Goal: Transaction & Acquisition: Purchase product/service

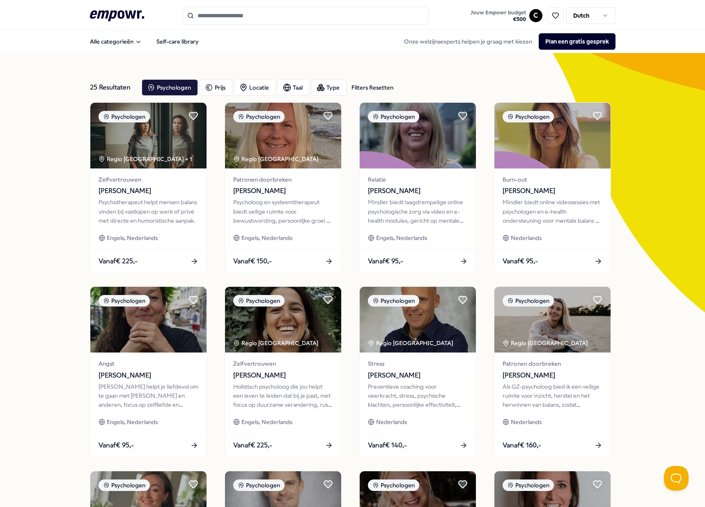
click at [276, 15] on input "Search for products, categories or subcategories" at bounding box center [305, 16] width 246 height 18
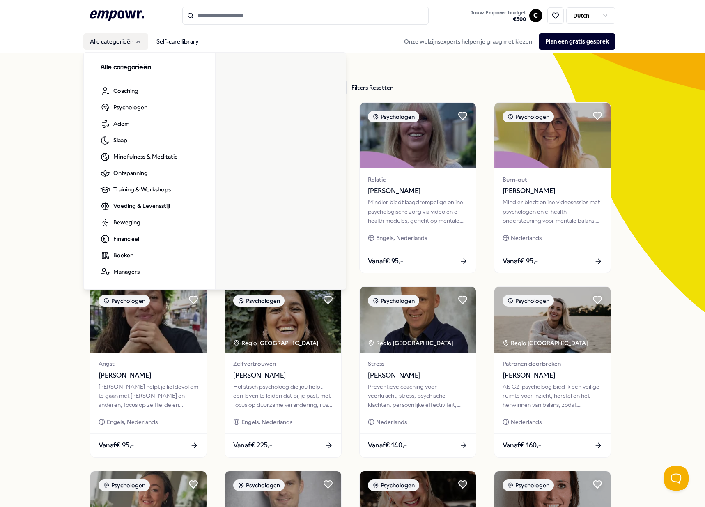
click at [119, 43] on button "Alle categorieën" at bounding box center [115, 41] width 65 height 16
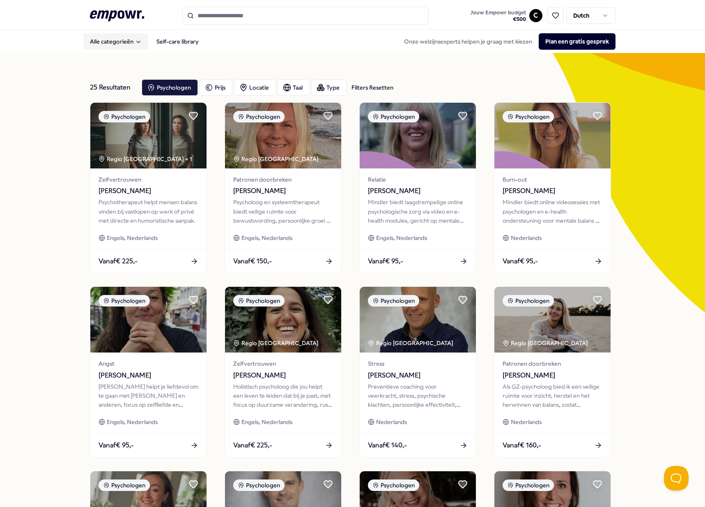
click at [117, 48] on button "Alle categorieën" at bounding box center [115, 41] width 65 height 16
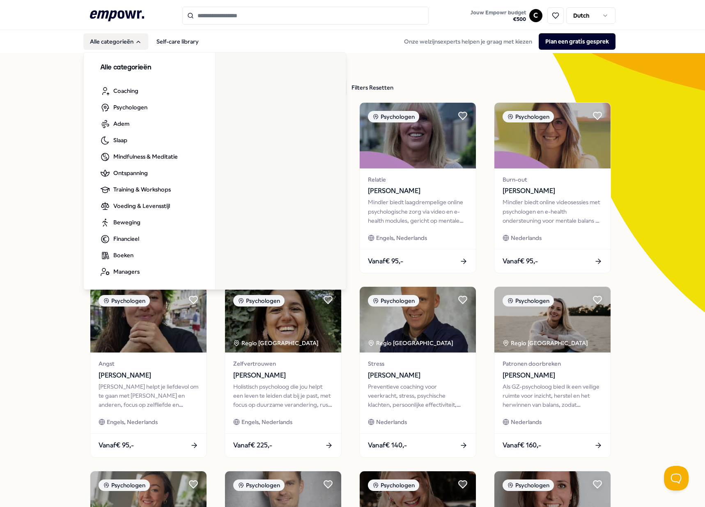
click at [117, 48] on button "Alle categorieën" at bounding box center [115, 41] width 65 height 16
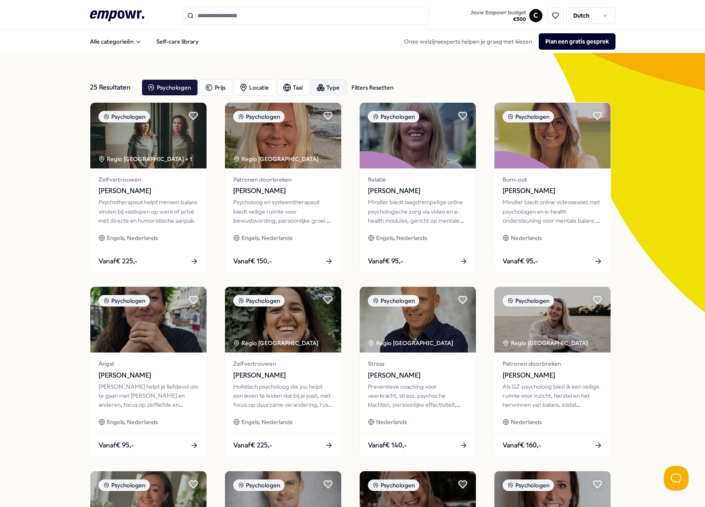
click at [342, 84] on div "Type" at bounding box center [328, 87] width 35 height 16
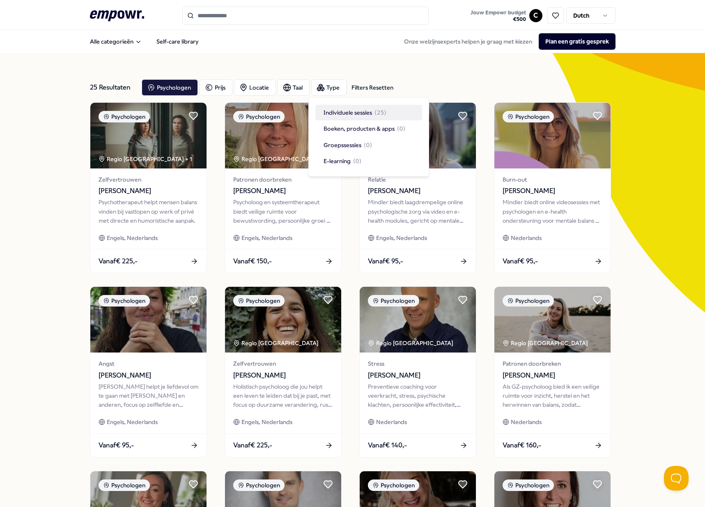
click at [223, 12] on input "Search for products, categories or subcategories" at bounding box center [305, 16] width 246 height 18
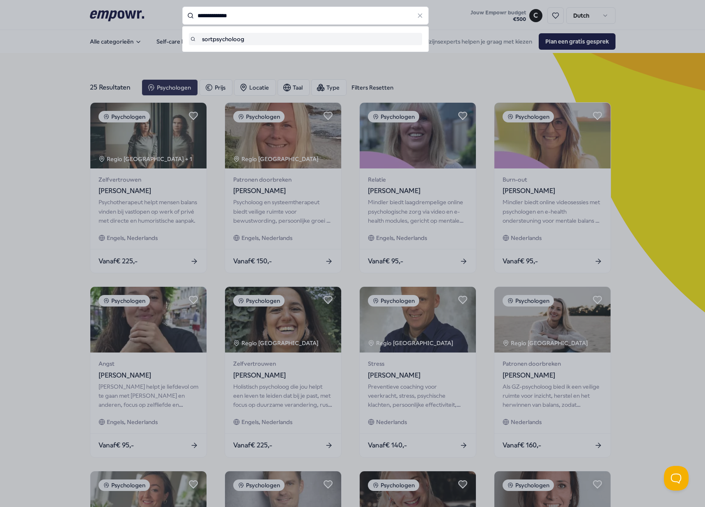
click at [194, 17] on input "**********" at bounding box center [305, 16] width 246 height 18
click at [197, 16] on input "**********" at bounding box center [305, 16] width 246 height 18
click at [214, 37] on div "sportpsycholoog" at bounding box center [306, 39] width 230 height 9
type input "**********"
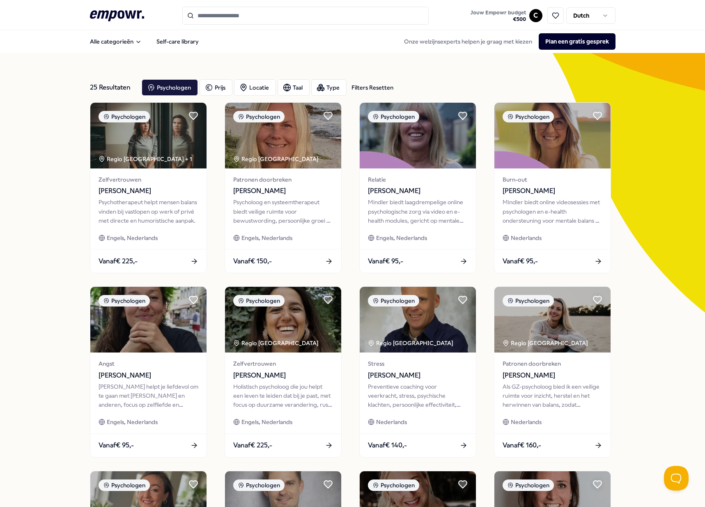
scroll to position [228, 0]
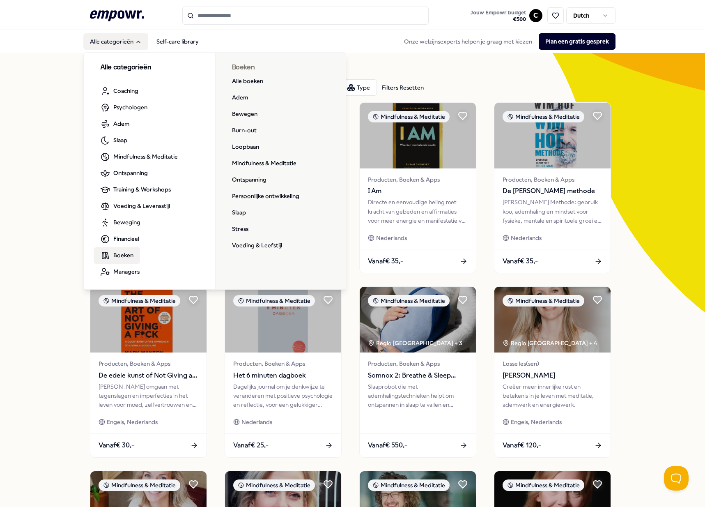
click at [106, 258] on icon "Main" at bounding box center [105, 256] width 10 height 10
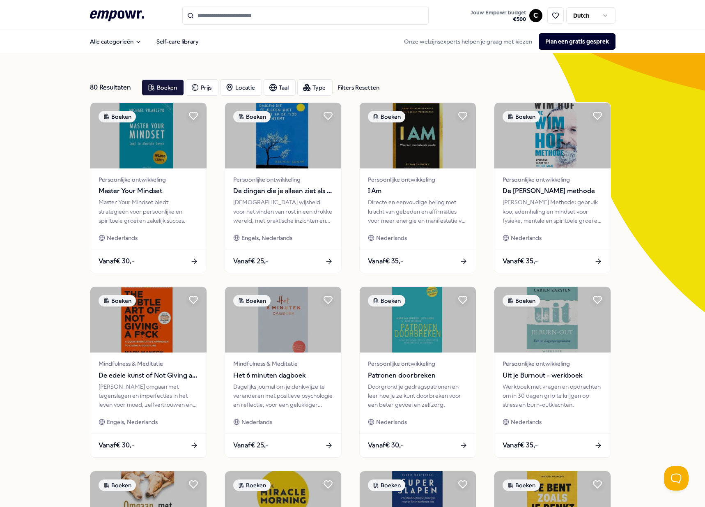
click at [220, 18] on input "Search for products, categories or subcategories" at bounding box center [305, 16] width 246 height 18
click at [16, 185] on div "80 Resultaten Filters Resetten Boeken Prijs Locatie Taal Type Filters Resetten …" at bounding box center [352, 373] width 705 height 641
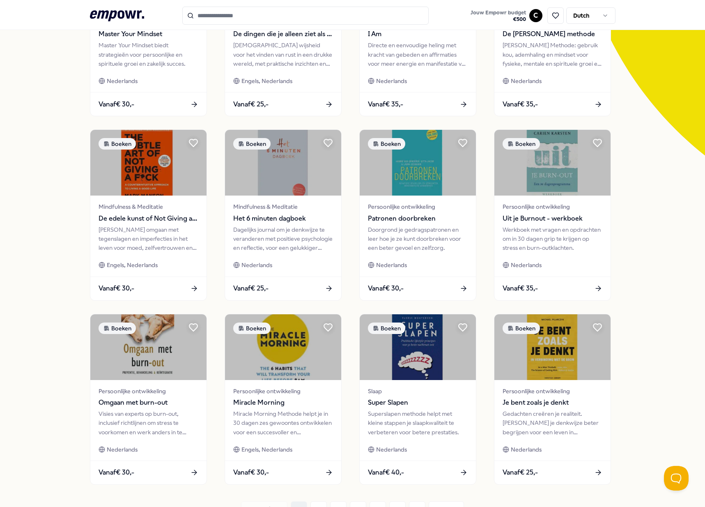
scroll to position [228, 0]
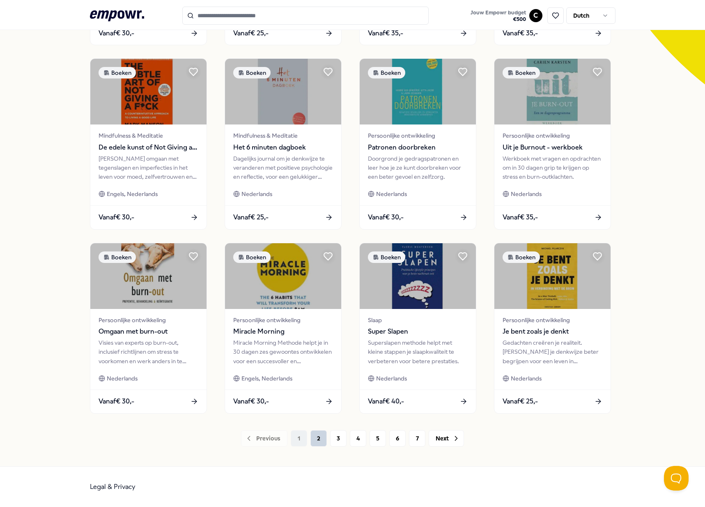
click at [315, 438] on button "2" at bounding box center [319, 438] width 16 height 16
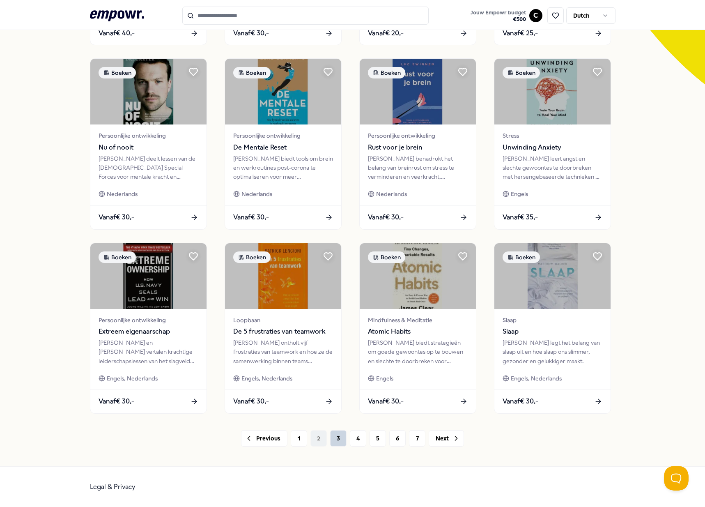
click at [337, 442] on button "3" at bounding box center [338, 438] width 16 height 16
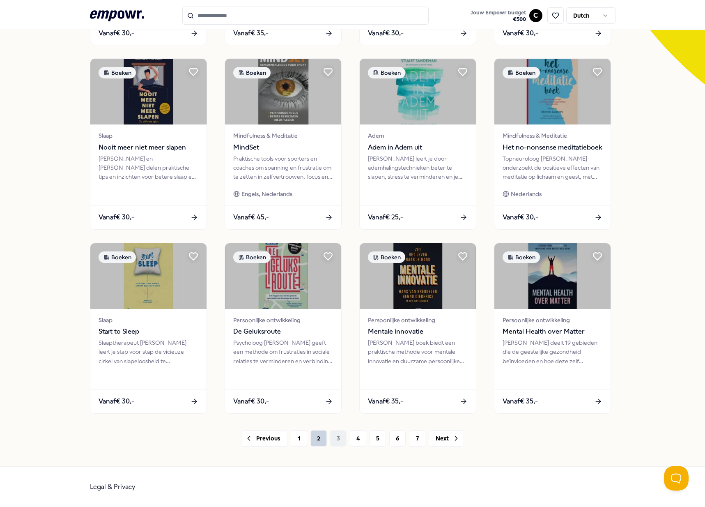
click at [311, 439] on button "2" at bounding box center [319, 438] width 16 height 16
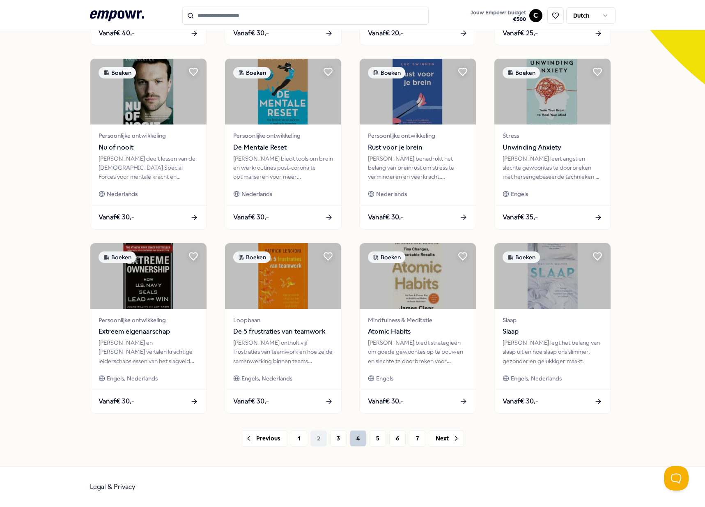
click at [358, 442] on button "4" at bounding box center [358, 438] width 16 height 16
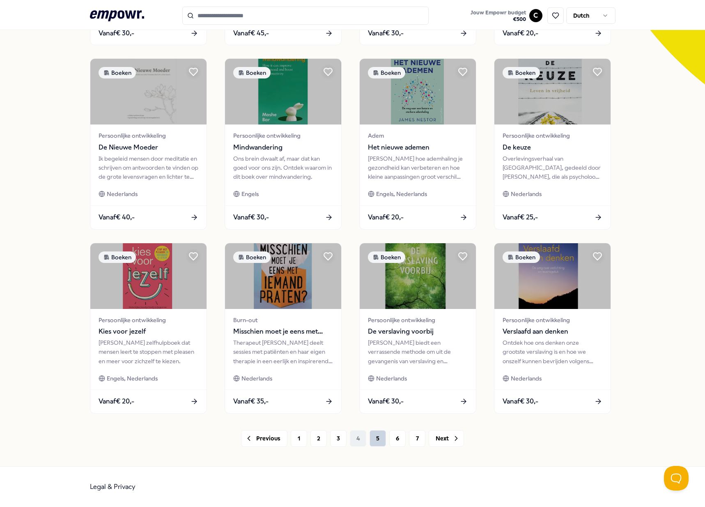
click at [371, 444] on button "5" at bounding box center [378, 438] width 16 height 16
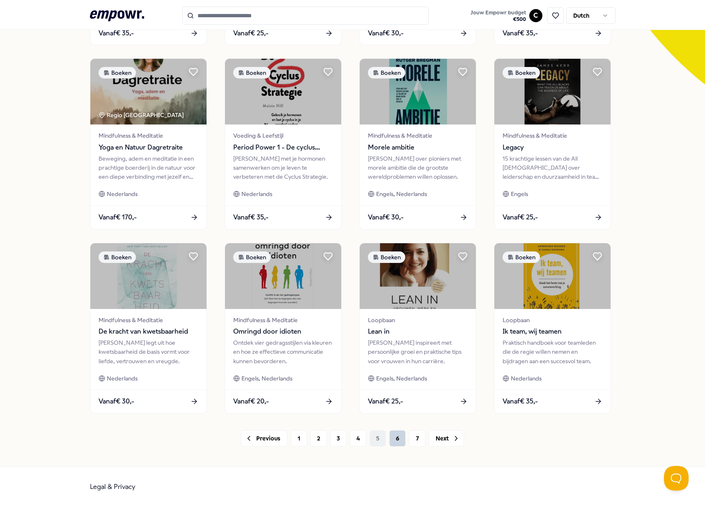
click at [396, 438] on button "6" at bounding box center [397, 438] width 16 height 16
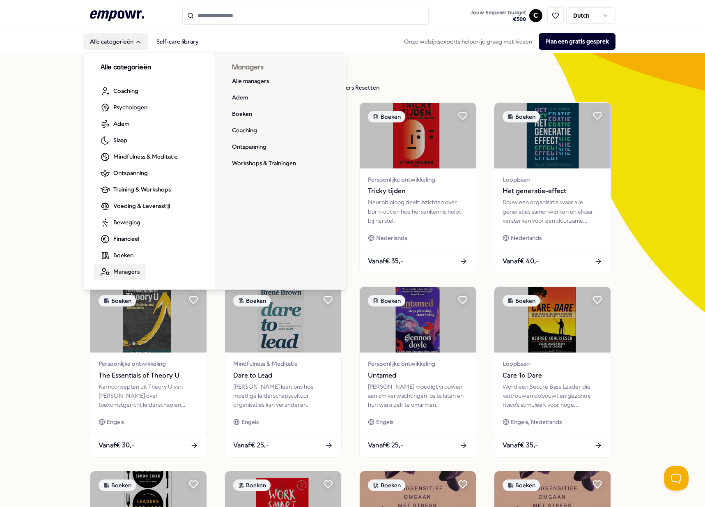
click at [126, 269] on span "Managers" at bounding box center [126, 271] width 26 height 9
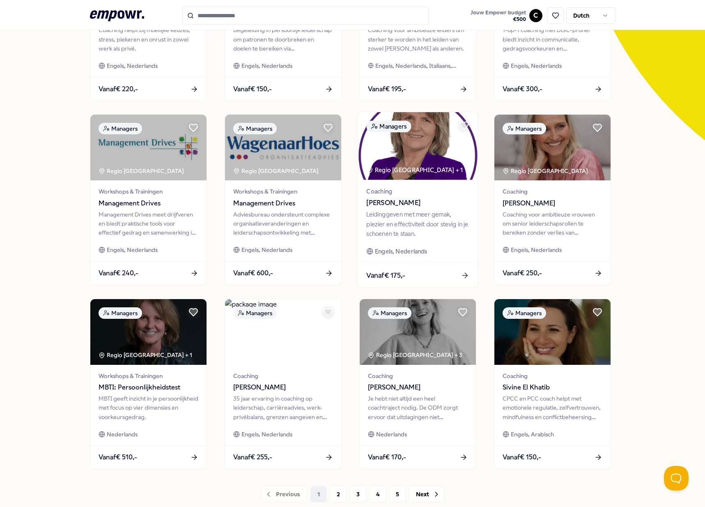
scroll to position [228, 0]
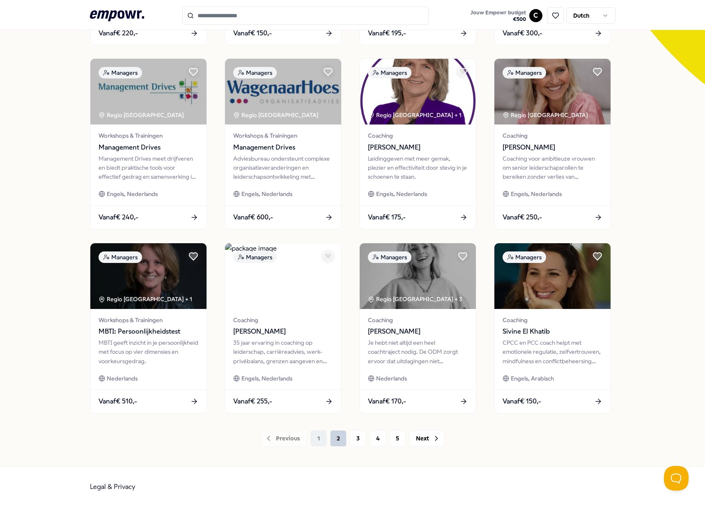
click at [337, 435] on button "2" at bounding box center [338, 438] width 16 height 16
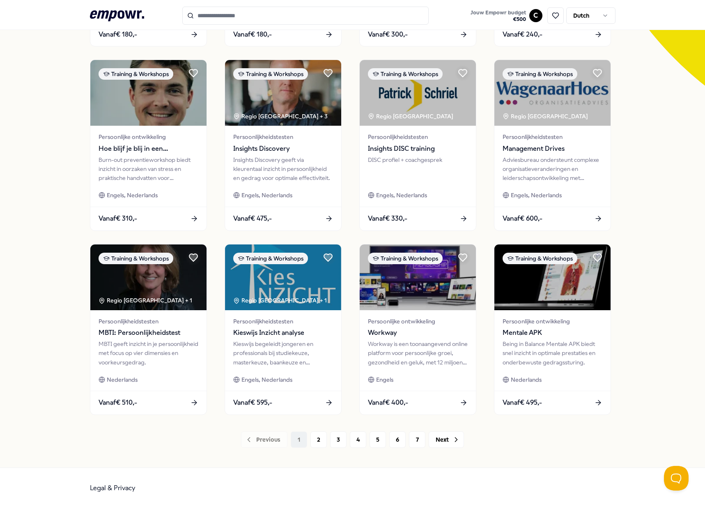
scroll to position [228, 0]
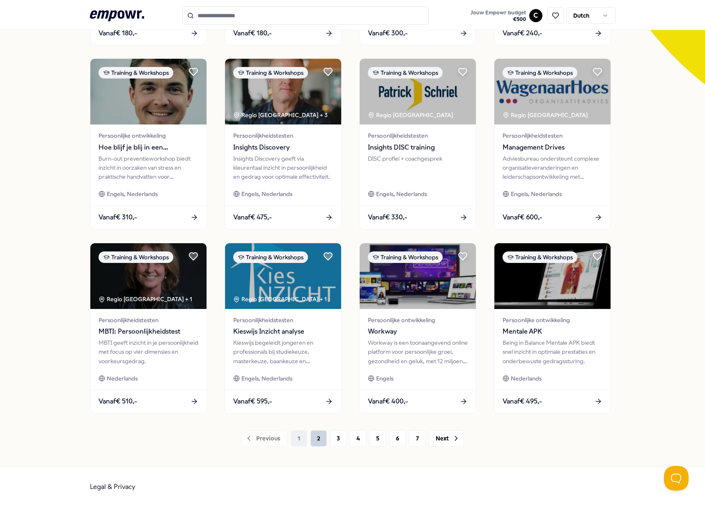
click at [317, 436] on button "2" at bounding box center [319, 438] width 16 height 16
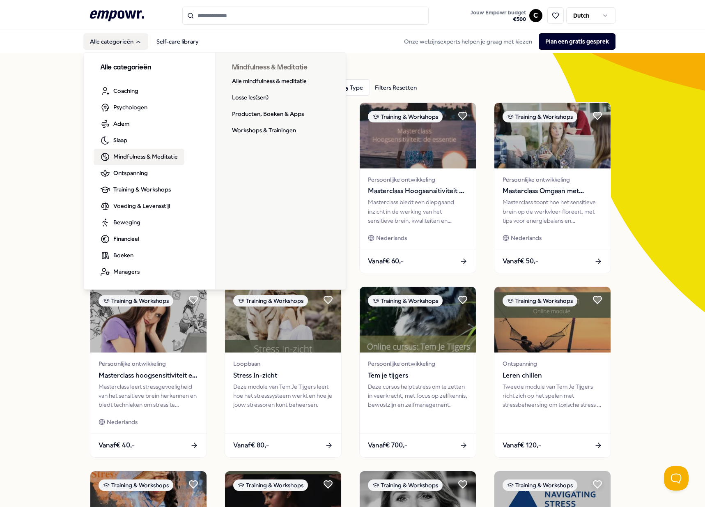
click at [121, 154] on span "Mindfulness & Meditatie" at bounding box center [145, 156] width 64 height 9
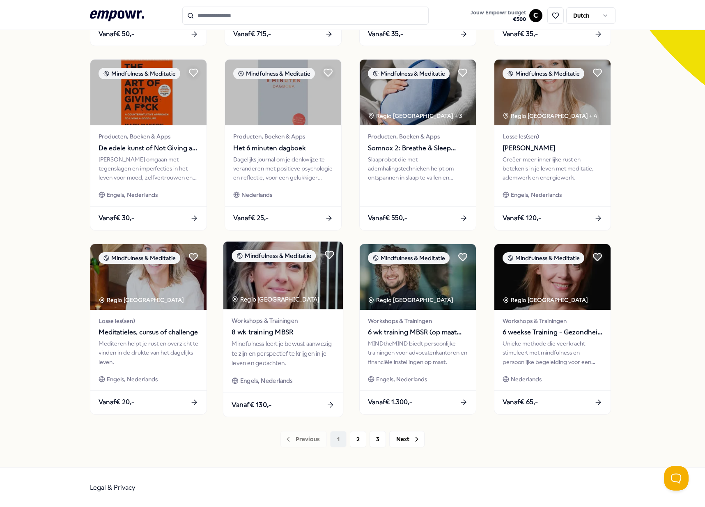
scroll to position [226, 0]
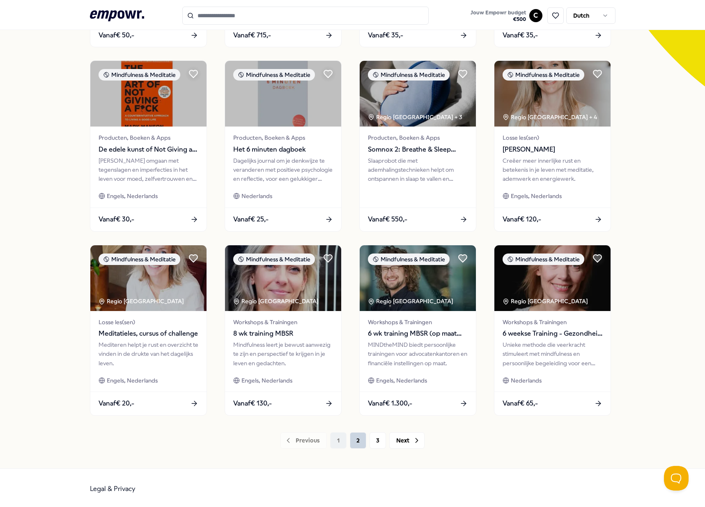
click at [355, 442] on button "2" at bounding box center [358, 440] width 16 height 16
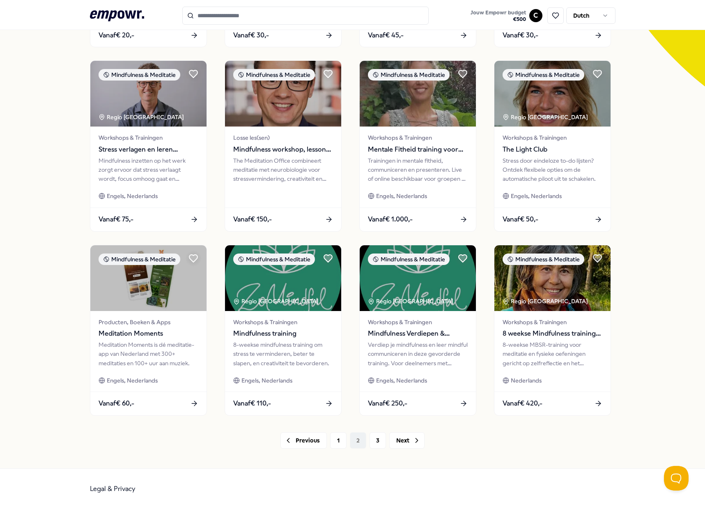
click at [53, 327] on div "30 Resultaten Filters Resetten Mindfulness & Meditatie Prijs Locatie Taal Type …" at bounding box center [352, 147] width 705 height 641
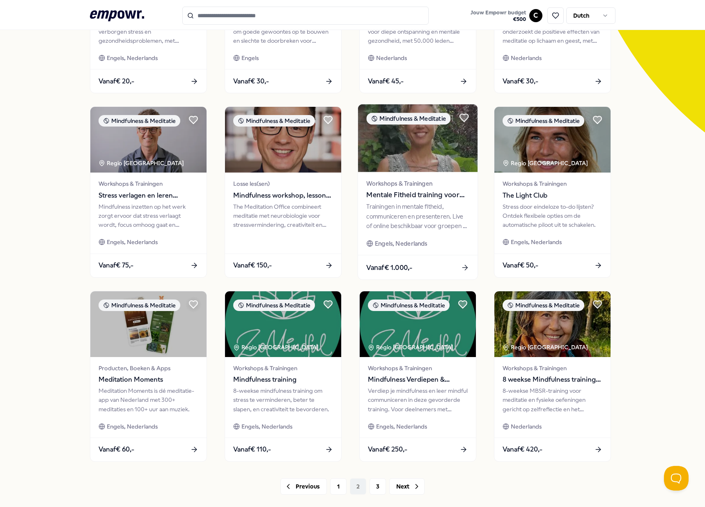
scroll to position [228, 0]
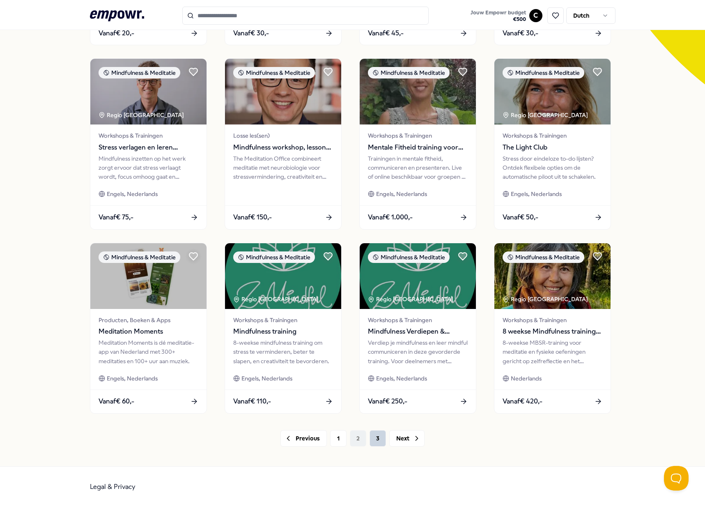
click at [370, 442] on button "3" at bounding box center [378, 438] width 16 height 16
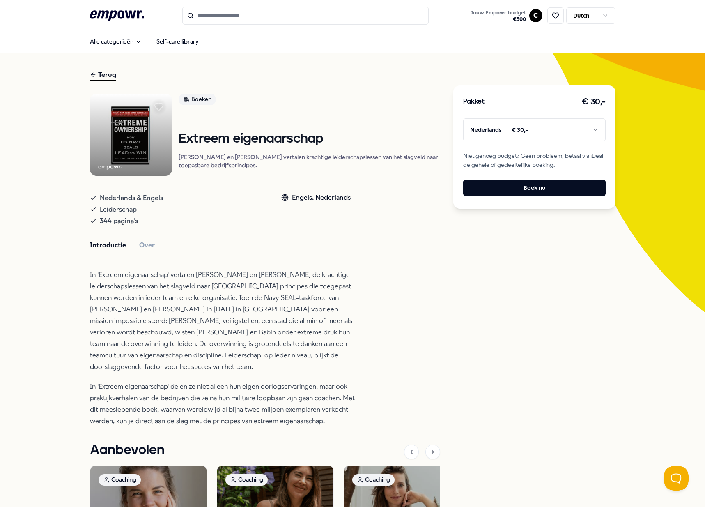
click at [139, 321] on p "In 'Extreem eigenaarschap' vertalen Jocko Willink en Leif Babin de krachtige le…" at bounding box center [223, 321] width 267 height 104
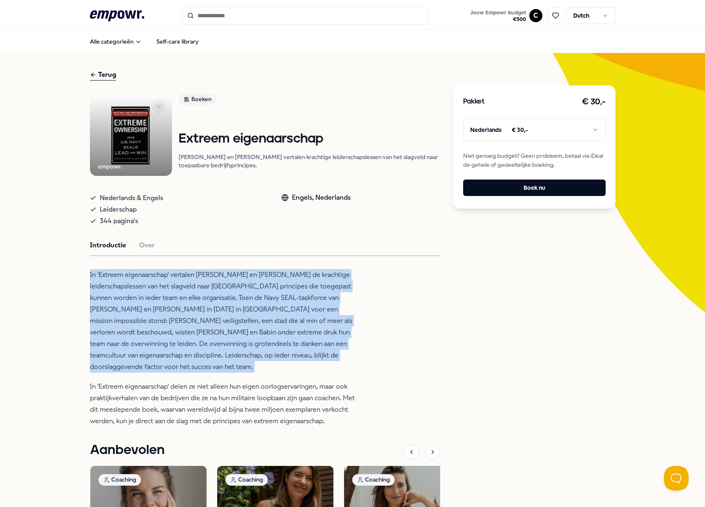
click at [139, 321] on p "In 'Extreem eigenaarschap' vertalen Jocko Willink en Leif Babin de krachtige le…" at bounding box center [223, 321] width 267 height 104
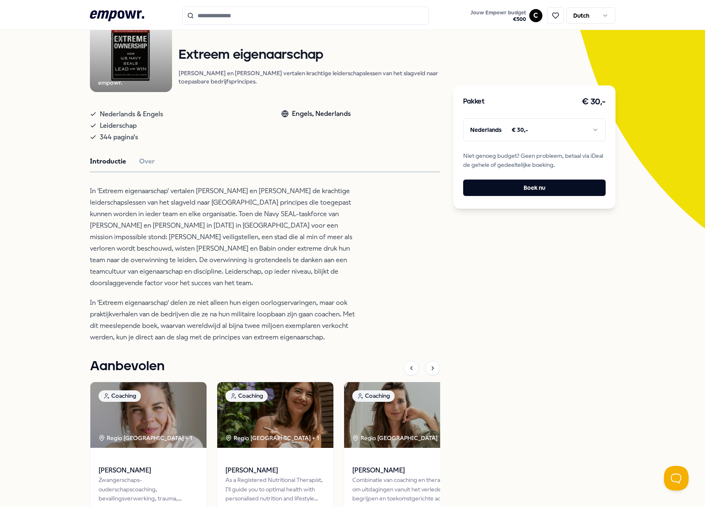
click at [145, 332] on p "In 'Extreem eigenaarschap' delen ze niet alleen hun eigen oorlogservaringen, ma…" at bounding box center [223, 320] width 267 height 46
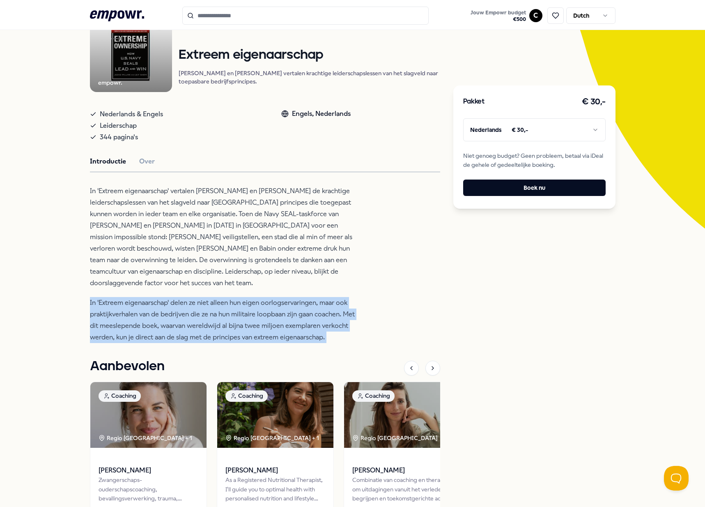
click at [145, 332] on p "In 'Extreem eigenaarschap' delen ze niet alleen hun eigen oorlogservaringen, ma…" at bounding box center [223, 320] width 267 height 46
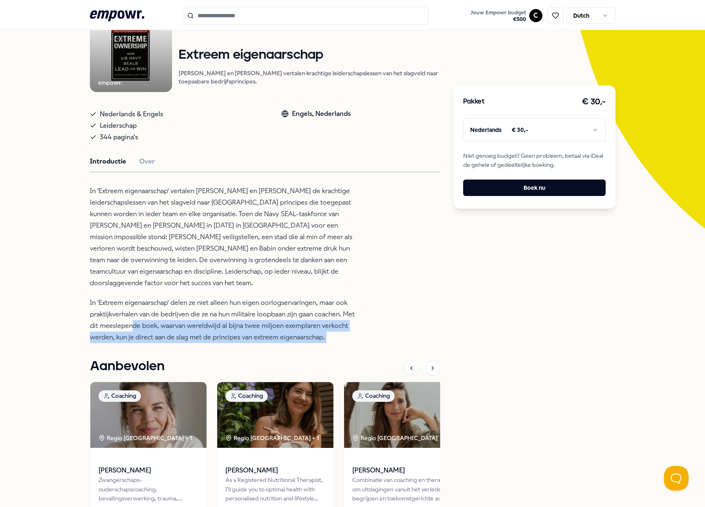
click at [127, 318] on p "In 'Extreem eigenaarschap' delen ze niet alleen hun eigen oorlogservaringen, ma…" at bounding box center [223, 320] width 267 height 46
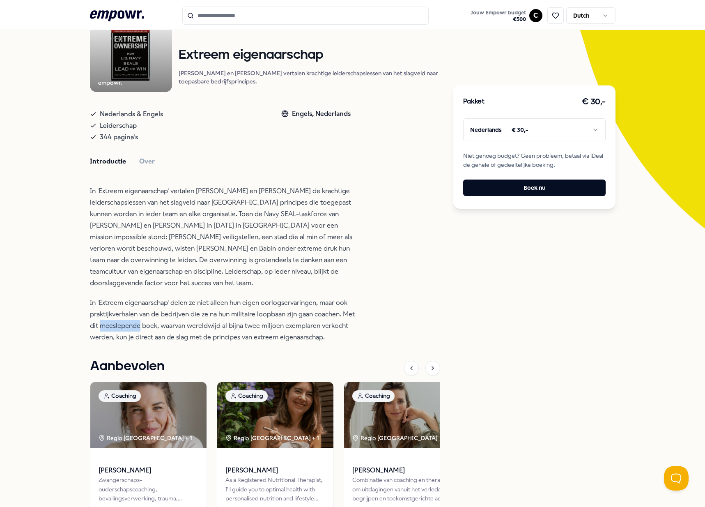
click at [127, 318] on p "In 'Extreem eigenaarschap' delen ze niet alleen hun eigen oorlogservaringen, ma…" at bounding box center [223, 320] width 267 height 46
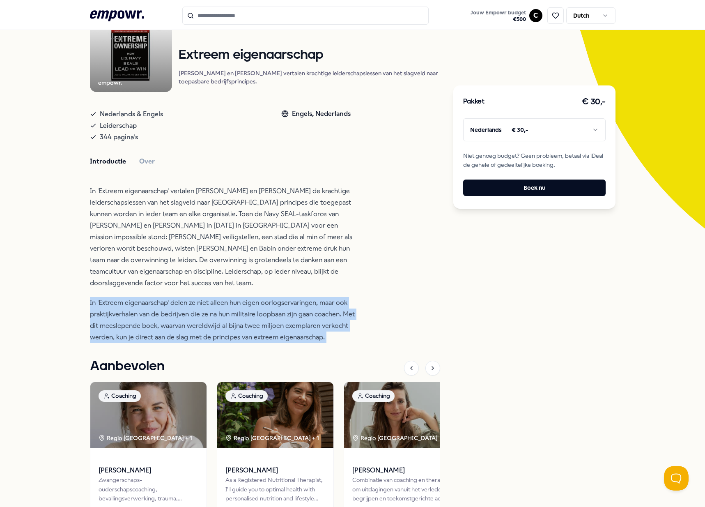
click at [127, 318] on p "In 'Extreem eigenaarschap' delen ze niet alleen hun eigen oorlogservaringen, ma…" at bounding box center [223, 320] width 267 height 46
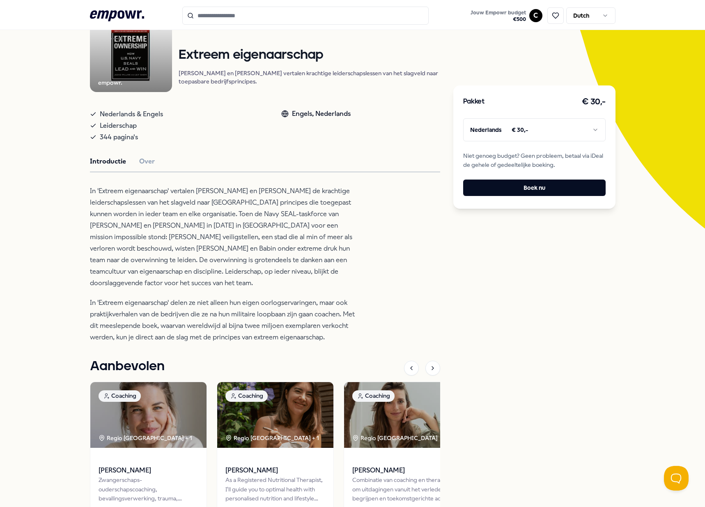
click at [122, 317] on p "In 'Extreem eigenaarschap' delen ze niet alleen hun eigen oorlogservaringen, ma…" at bounding box center [223, 320] width 267 height 46
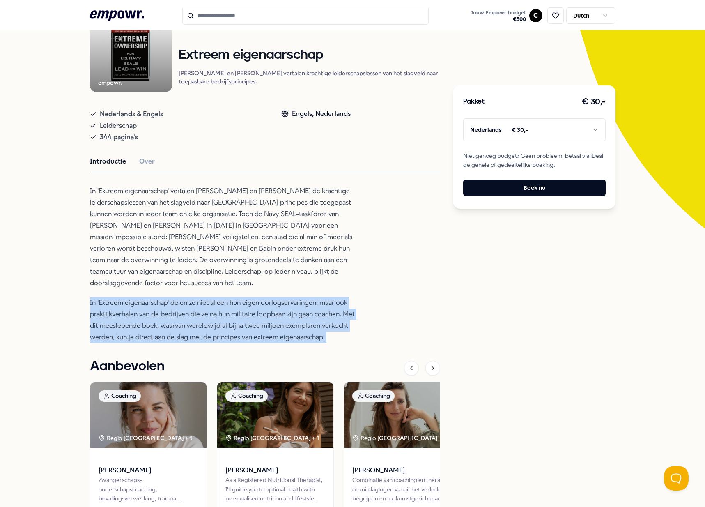
click at [122, 317] on p "In 'Extreem eigenaarschap' delen ze niet alleen hun eigen oorlogservaringen, ma…" at bounding box center [223, 320] width 267 height 46
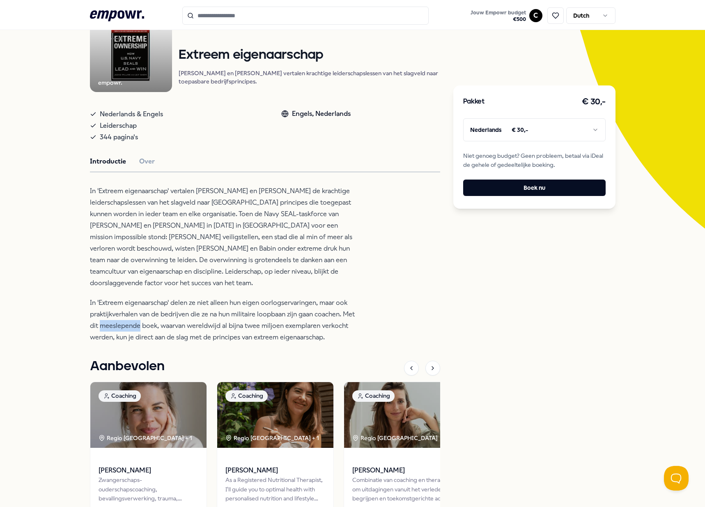
click at [122, 317] on p "In 'Extreem eigenaarschap' delen ze niet alleen hun eigen oorlogservaringen, ma…" at bounding box center [223, 320] width 267 height 46
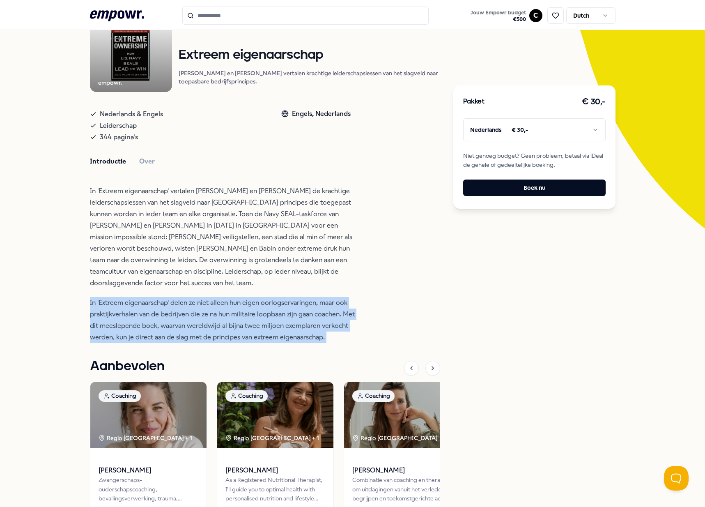
click at [122, 317] on p "In 'Extreem eigenaarschap' delen ze niet alleen hun eigen oorlogservaringen, ma…" at bounding box center [223, 320] width 267 height 46
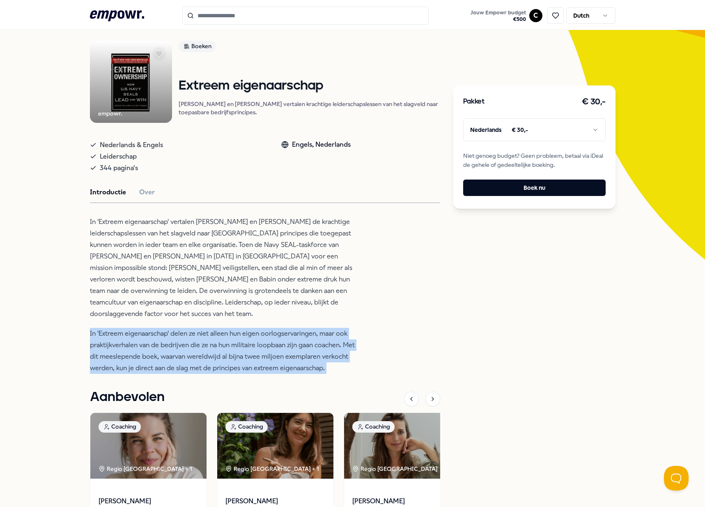
scroll to position [0, 0]
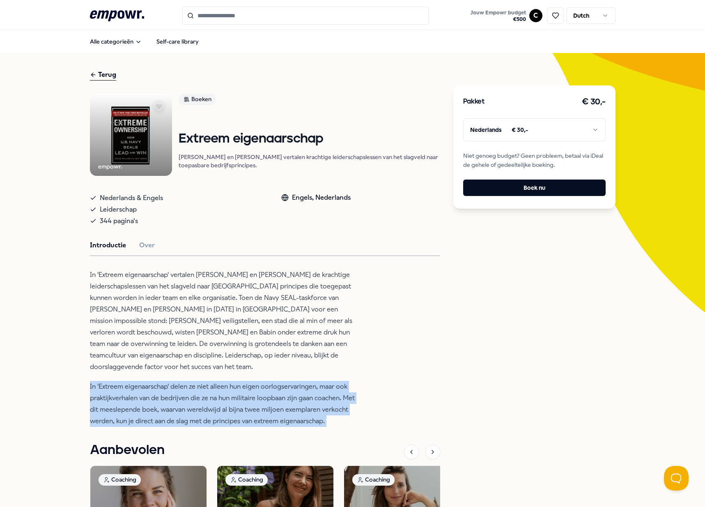
click at [518, 127] on html ".empowr-logo_svg__cls-1{fill:#03032f} Jouw Empowr budget € 500 C Dutch Alle cat…" at bounding box center [352, 253] width 705 height 507
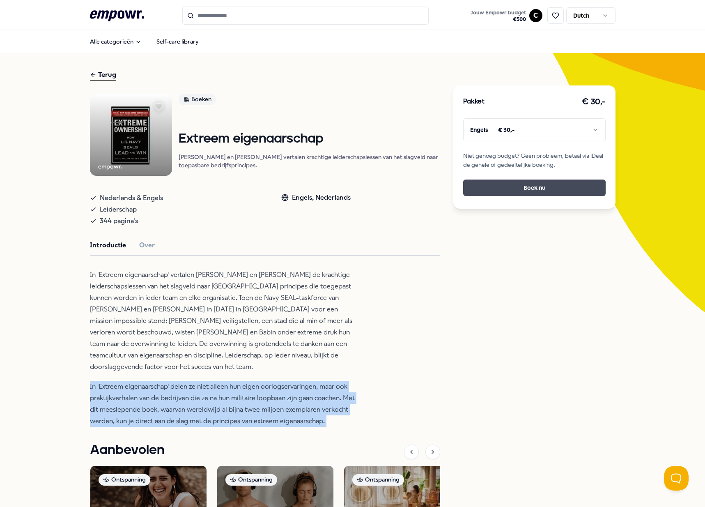
drag, startPoint x: 540, startPoint y: 182, endPoint x: 497, endPoint y: 184, distance: 43.6
click at [497, 184] on button "Boek nu" at bounding box center [534, 187] width 143 height 16
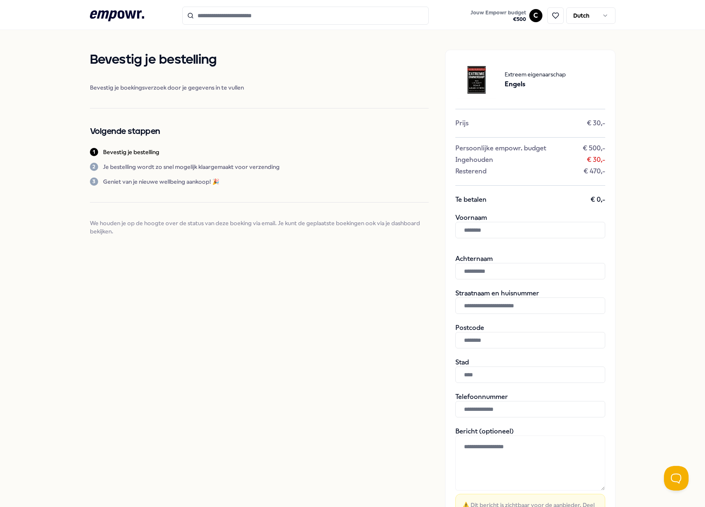
click at [501, 221] on div "Voornaam" at bounding box center [531, 229] width 150 height 31
click at [500, 230] on input "text" at bounding box center [531, 230] width 150 height 16
type input "*****"
type input "********"
type input "**********"
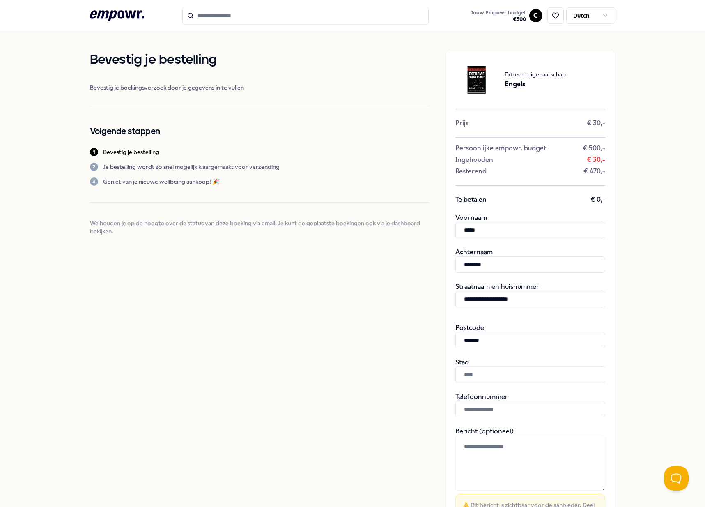
type input "*******"
type input "*********"
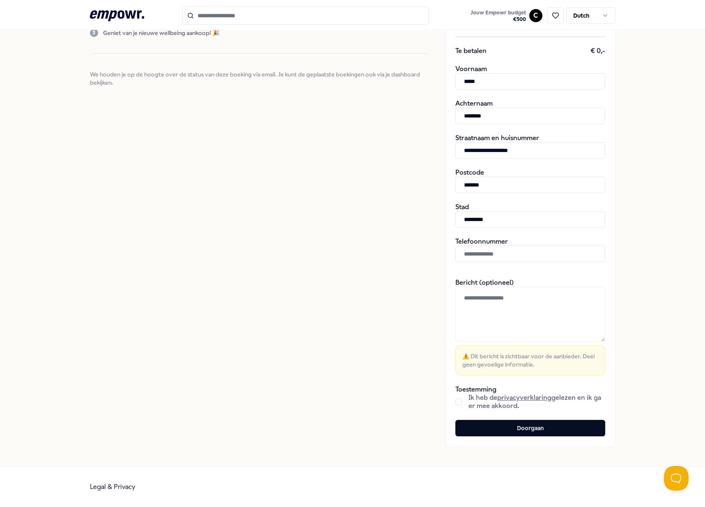
click at [448, 402] on div "**********" at bounding box center [530, 173] width 170 height 545
click at [451, 401] on div "**********" at bounding box center [530, 173] width 170 height 545
click at [458, 400] on button "button" at bounding box center [459, 401] width 7 height 7
click at [447, 421] on div "**********" at bounding box center [530, 173] width 170 height 545
click at [508, 431] on button "Doorgaan" at bounding box center [531, 428] width 150 height 16
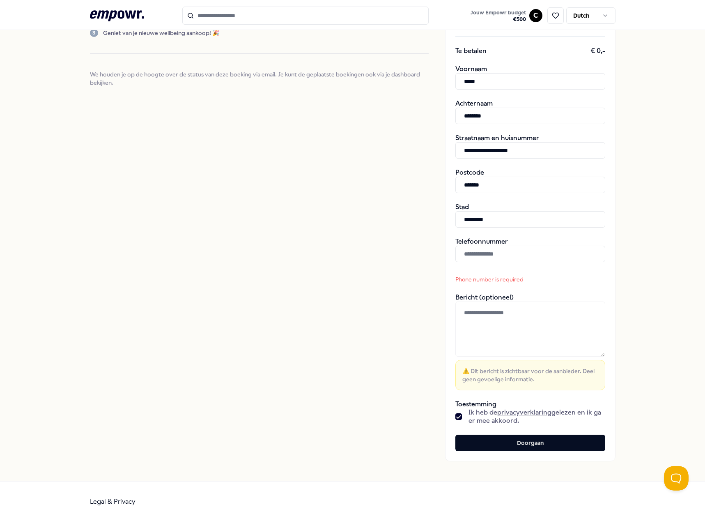
click at [506, 261] on input "text" at bounding box center [531, 254] width 150 height 16
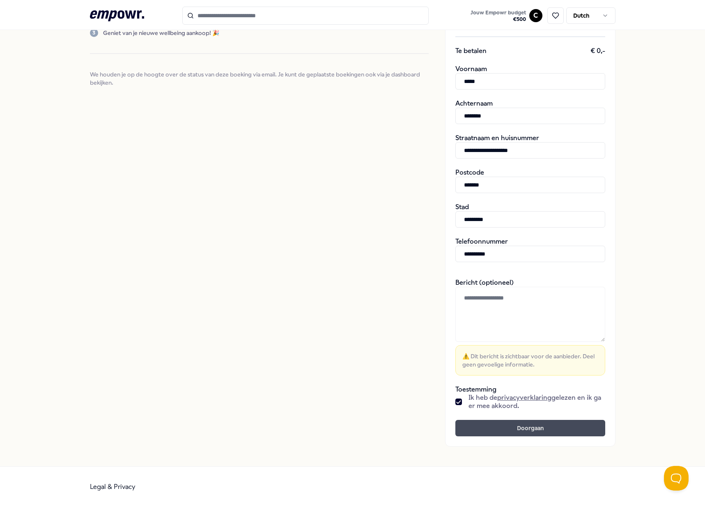
type input "**********"
click at [539, 426] on button "Doorgaan" at bounding box center [531, 428] width 150 height 16
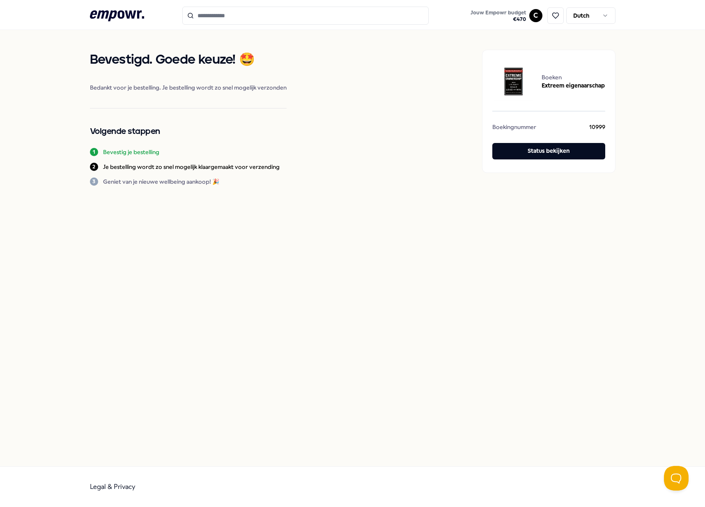
click at [128, 15] on icon ".empowr-logo_svg__cls-1{fill:#03032f}" at bounding box center [117, 15] width 54 height 15
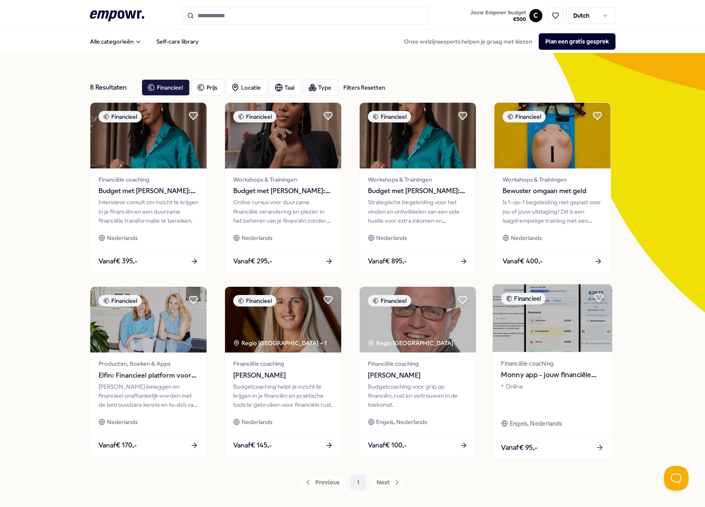
click at [558, 331] on img at bounding box center [552, 318] width 120 height 68
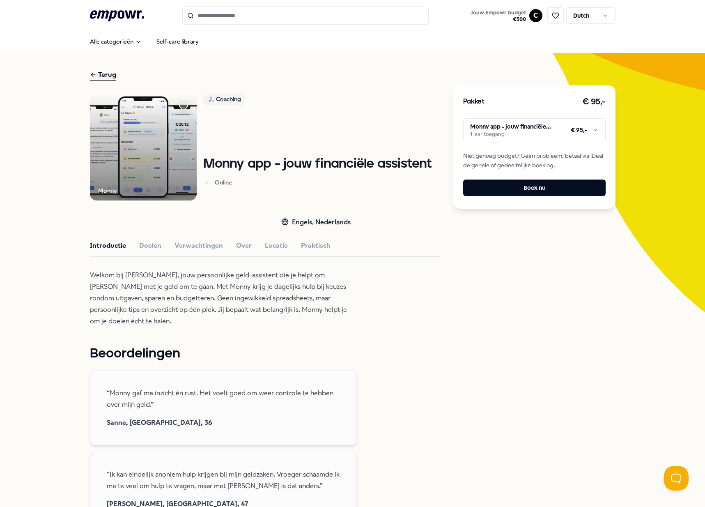
click at [521, 136] on html ".empowr-logo_svg__cls-1{fill:#03032f} Jouw Empowr budget € 500 C Dutch Alle cat…" at bounding box center [352, 253] width 705 height 507
click at [161, 150] on html ".empowr-logo_svg__cls-1{fill:#03032f} Jouw Empowr budget € 500 C Dutch Alle cat…" at bounding box center [352, 253] width 705 height 507
click at [138, 262] on div "Monny Coaching [PERSON_NAME] app - jouw financiële assistent Online Engels, Ned…" at bounding box center [265, 466] width 350 height 744
click at [159, 233] on div "Monny Coaching [PERSON_NAME] app - jouw financiële assistent Online Engels, Ned…" at bounding box center [265, 466] width 350 height 744
click at [155, 248] on button "Doelen" at bounding box center [150, 245] width 22 height 11
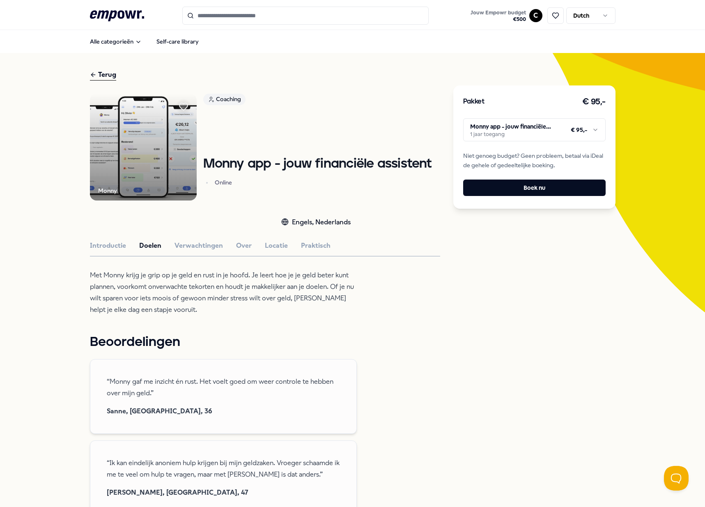
click at [118, 224] on div at bounding box center [177, 222] width 175 height 11
click at [110, 246] on button "Introductie" at bounding box center [108, 245] width 36 height 11
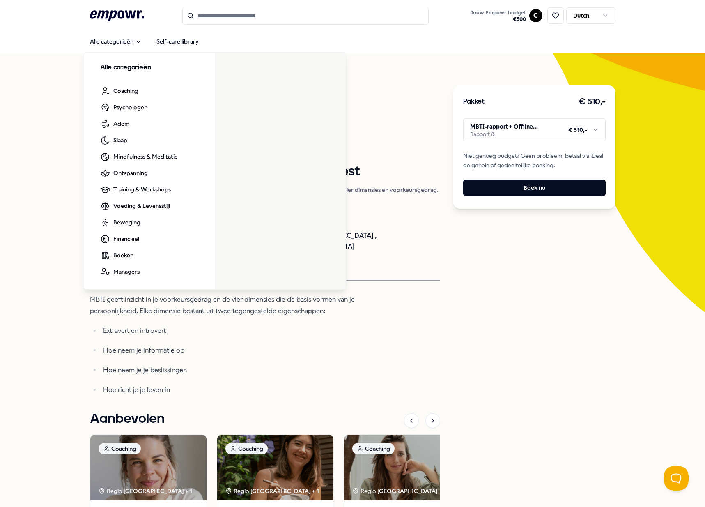
click at [3, 318] on div "Terug [PERSON_NAME] Training & Workshops MBTI: Persoonlijkheidstest MBTI geeft …" at bounding box center [352, 341] width 705 height 577
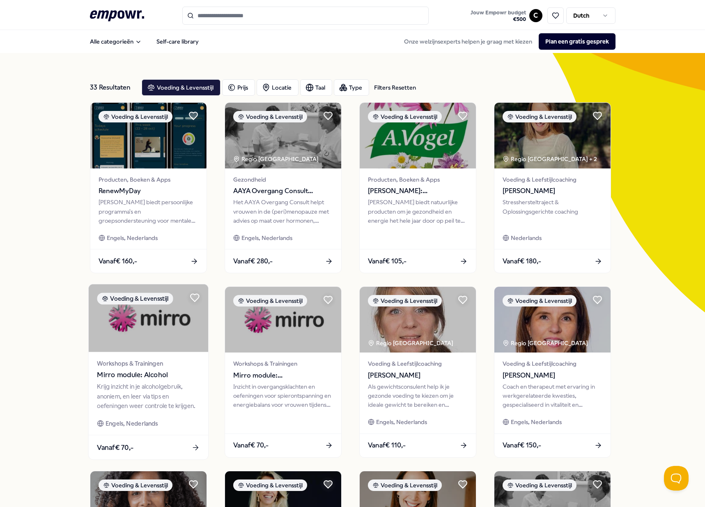
scroll to position [228, 0]
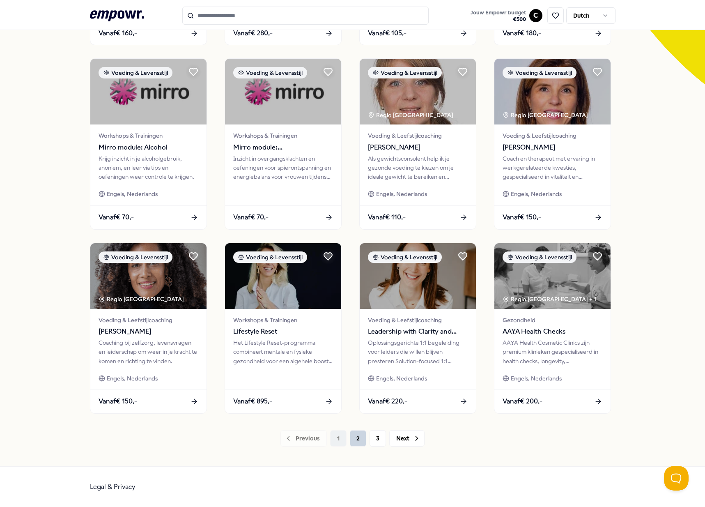
click at [359, 442] on button "2" at bounding box center [358, 438] width 16 height 16
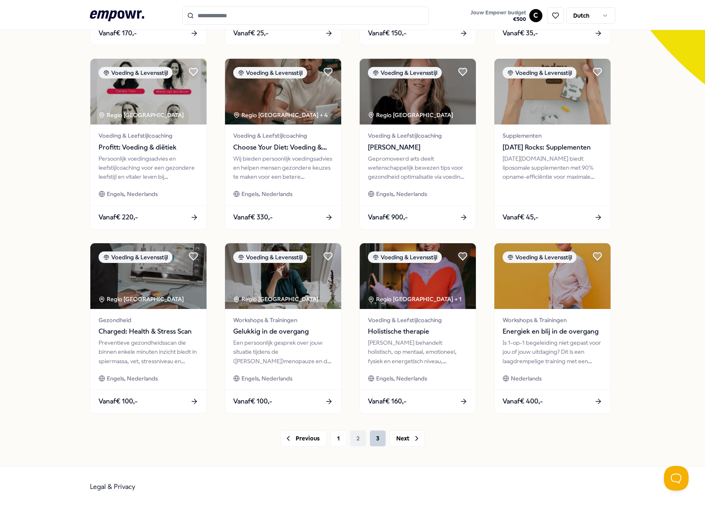
click at [374, 444] on button "3" at bounding box center [378, 438] width 16 height 16
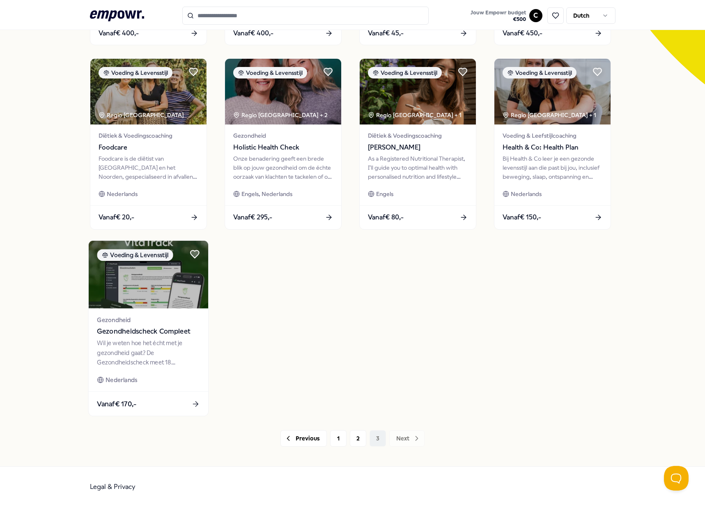
click at [172, 333] on span "Gezondheidscheck Compleet" at bounding box center [148, 331] width 103 height 11
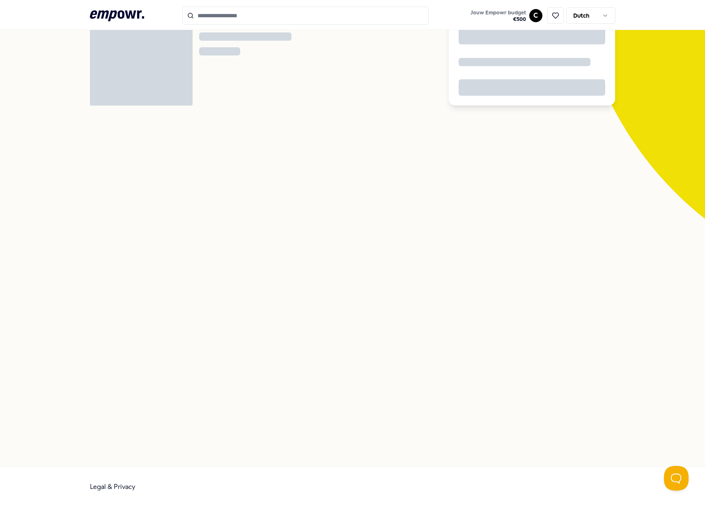
scroll to position [53, 0]
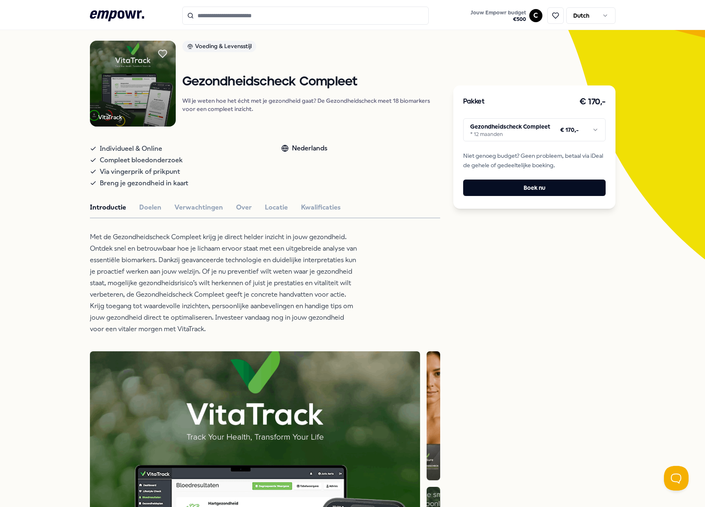
click at [147, 254] on p "Met de Gezondheidscheck Compleet krijg je direct helder inzicht in jouw gezondh…" at bounding box center [223, 283] width 267 height 104
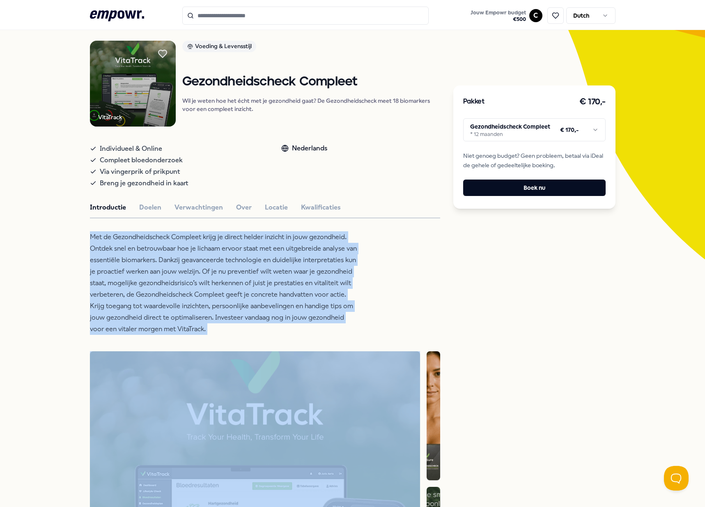
click at [147, 254] on p "Met de Gezondheidscheck Compleet krijg je direct helder inzicht in jouw gezondh…" at bounding box center [223, 283] width 267 height 104
click at [147, 271] on p "Met de Gezondheidscheck Compleet krijg je direct helder inzicht in jouw gezondh…" at bounding box center [223, 283] width 267 height 104
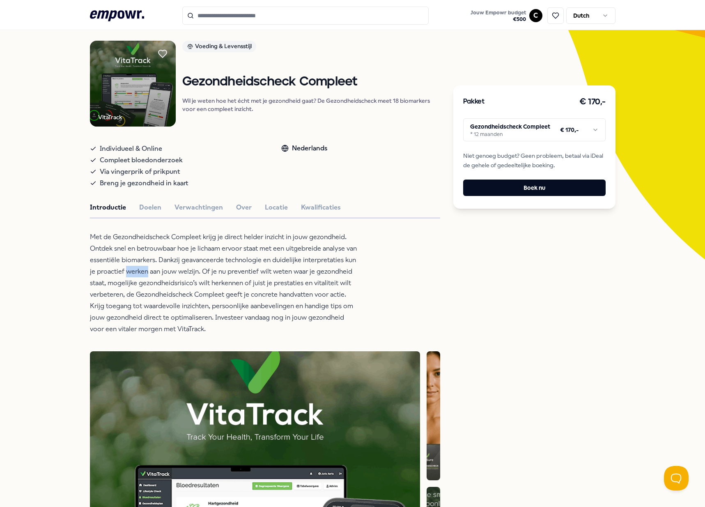
click at [147, 271] on p "Met de Gezondheidscheck Compleet krijg je direct helder inzicht in jouw gezondh…" at bounding box center [223, 283] width 267 height 104
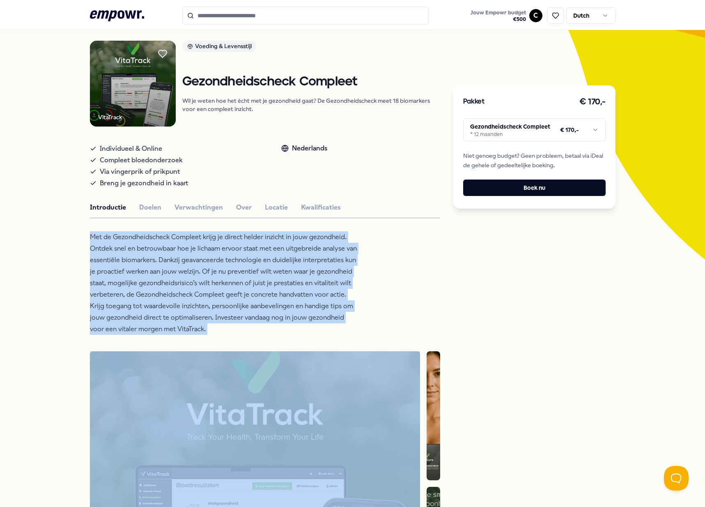
click at [147, 271] on p "Met de Gezondheidscheck Compleet krijg je direct helder inzicht in jouw gezondh…" at bounding box center [223, 283] width 267 height 104
click at [116, 289] on p "Met de Gezondheidscheck Compleet krijg je direct helder inzicht in jouw gezondh…" at bounding box center [223, 283] width 267 height 104
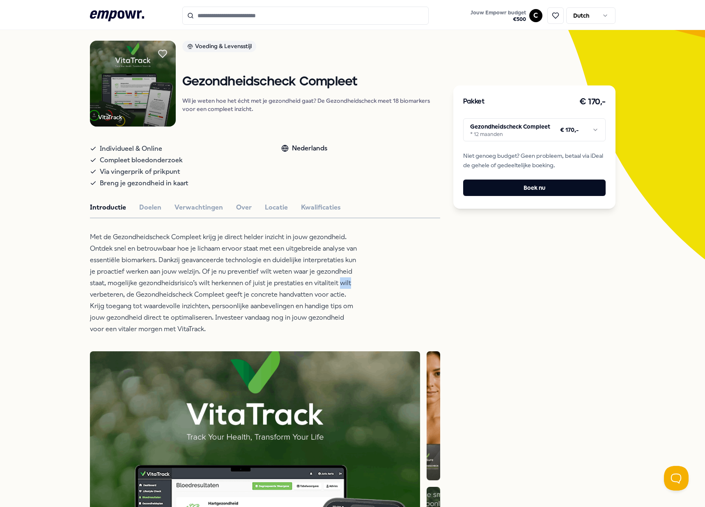
click at [116, 289] on p "Met de Gezondheidscheck Compleet krijg je direct helder inzicht in jouw gezondh…" at bounding box center [223, 283] width 267 height 104
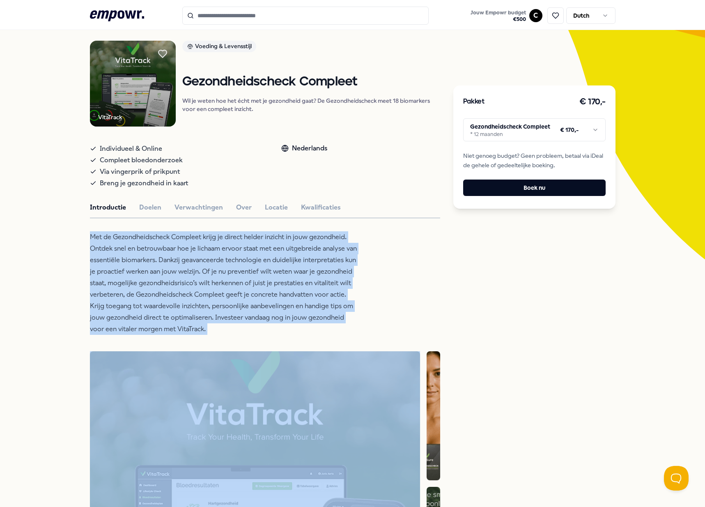
click at [116, 289] on p "Met de Gezondheidscheck Compleet krijg je direct helder inzicht in jouw gezondh…" at bounding box center [223, 283] width 267 height 104
click at [111, 289] on p "Met de Gezondheidscheck Compleet krijg je direct helder inzicht in jouw gezondh…" at bounding box center [223, 283] width 267 height 104
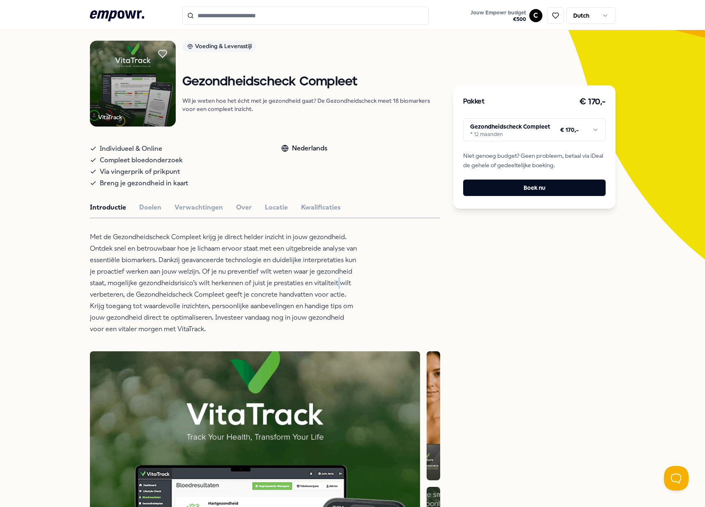
click at [111, 289] on p "Met de Gezondheidscheck Compleet krijg je direct helder inzicht in jouw gezondh…" at bounding box center [223, 283] width 267 height 104
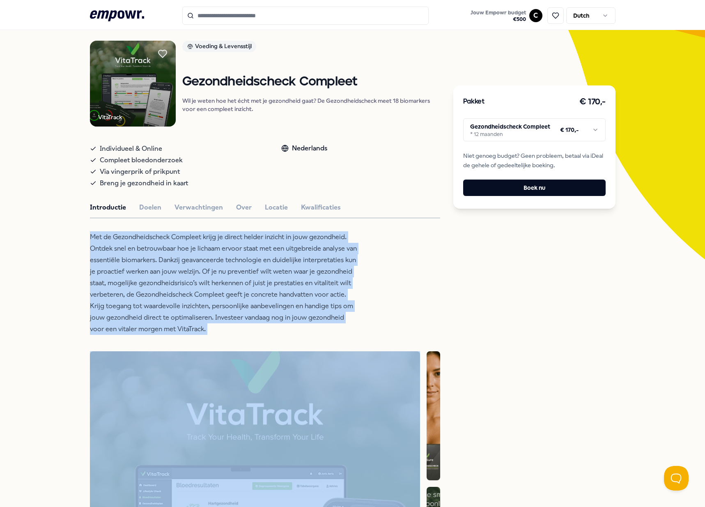
click at [111, 289] on p "Met de Gezondheidscheck Compleet krijg je direct helder inzicht in jouw gezondh…" at bounding box center [223, 283] width 267 height 104
click at [110, 289] on p "Met de Gezondheidscheck Compleet krijg je direct helder inzicht in jouw gezondh…" at bounding box center [223, 283] width 267 height 104
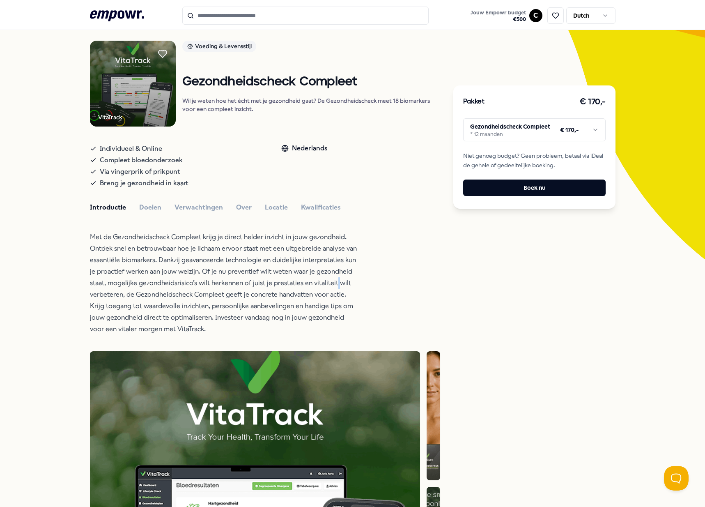
click at [110, 289] on p "Met de Gezondheidscheck Compleet krijg je direct helder inzicht in jouw gezondh…" at bounding box center [223, 283] width 267 height 104
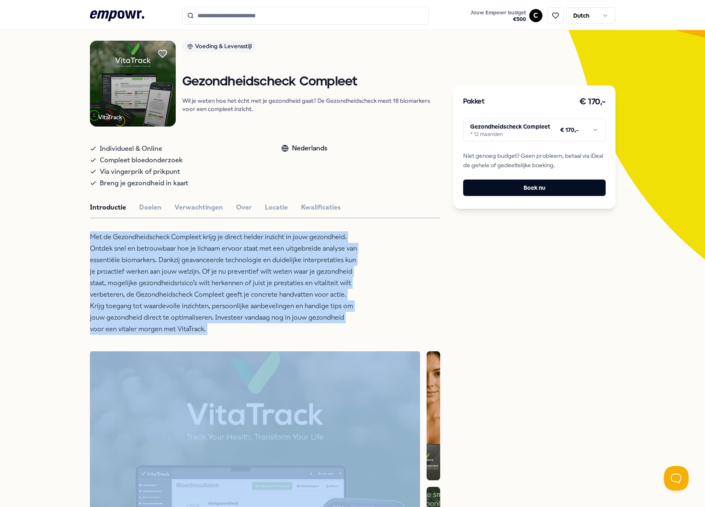
click at [110, 289] on p "Met de Gezondheidscheck Compleet krijg je direct helder inzicht in jouw gezondh…" at bounding box center [223, 283] width 267 height 104
click at [113, 285] on p "Met de Gezondheidscheck Compleet krijg je direct helder inzicht in jouw gezondh…" at bounding box center [223, 283] width 267 height 104
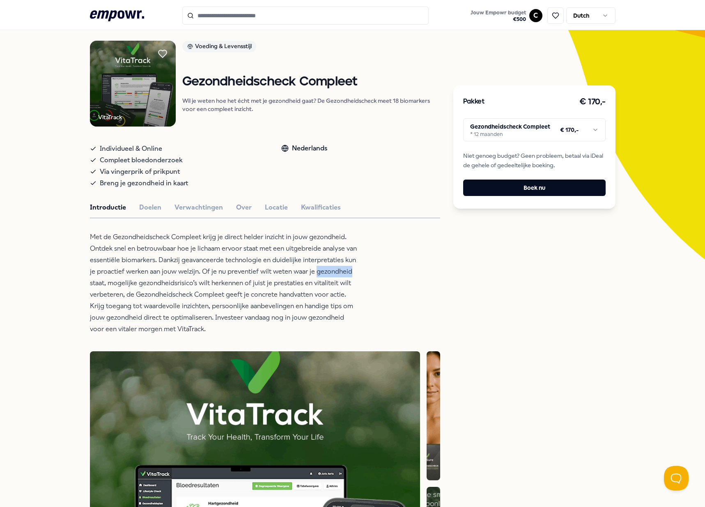
click at [113, 285] on p "Met de Gezondheidscheck Compleet krijg je direct helder inzicht in jouw gezondh…" at bounding box center [223, 283] width 267 height 104
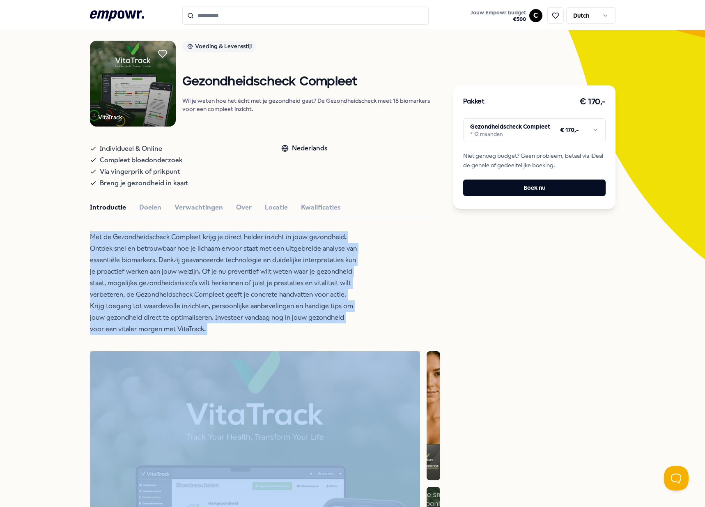
click at [113, 285] on p "Met de Gezondheidscheck Compleet krijg je direct helder inzicht in jouw gezondh…" at bounding box center [223, 283] width 267 height 104
click at [111, 285] on p "Met de Gezondheidscheck Compleet krijg je direct helder inzicht in jouw gezondh…" at bounding box center [223, 283] width 267 height 104
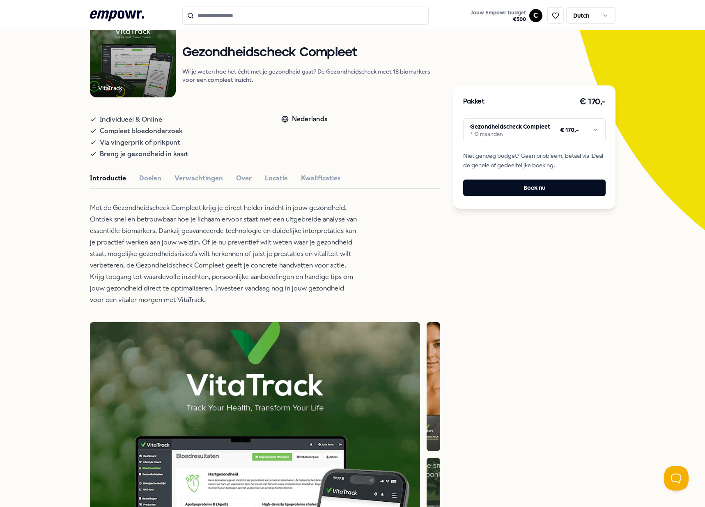
scroll to position [0, 0]
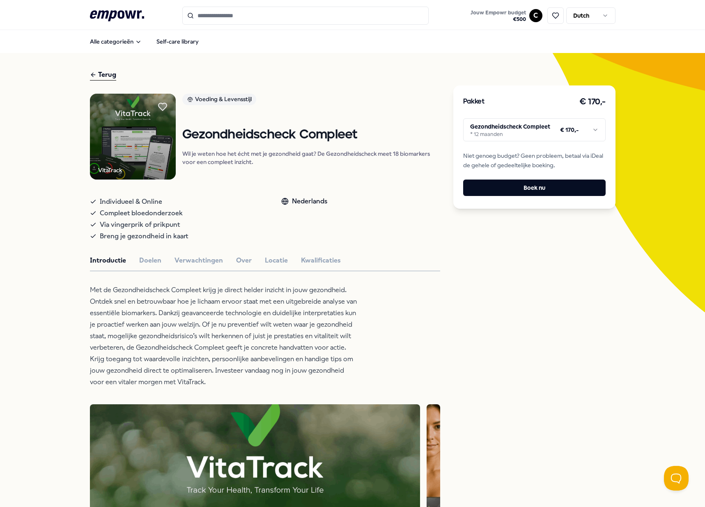
click at [495, 140] on html ".empowr-logo_svg__cls-1{fill:#03032f} Jouw Empowr budget € 500 C Dutch Alle cat…" at bounding box center [352, 253] width 705 height 507
click at [140, 271] on div at bounding box center [265, 271] width 350 height 0
click at [143, 263] on button "Doelen" at bounding box center [150, 260] width 22 height 11
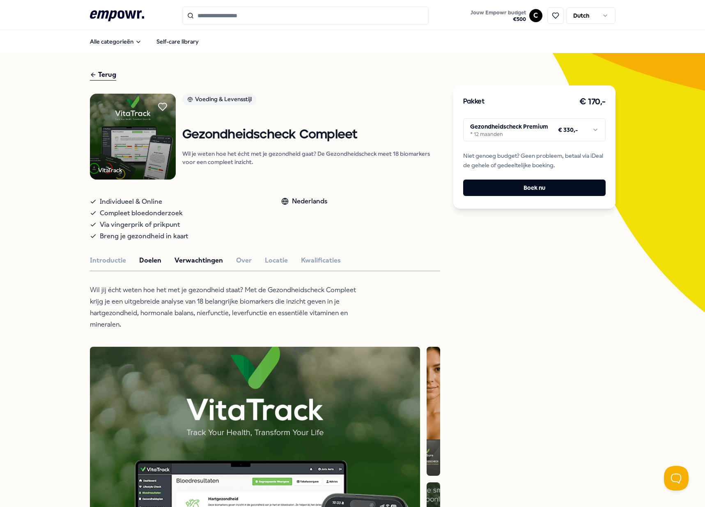
click at [201, 256] on button "Verwachtingen" at bounding box center [199, 260] width 48 height 11
click at [170, 304] on p "Met een vingerprik neem je zelf wat bloed af. Stuur je bloedmonster terug in de…" at bounding box center [223, 307] width 267 height 46
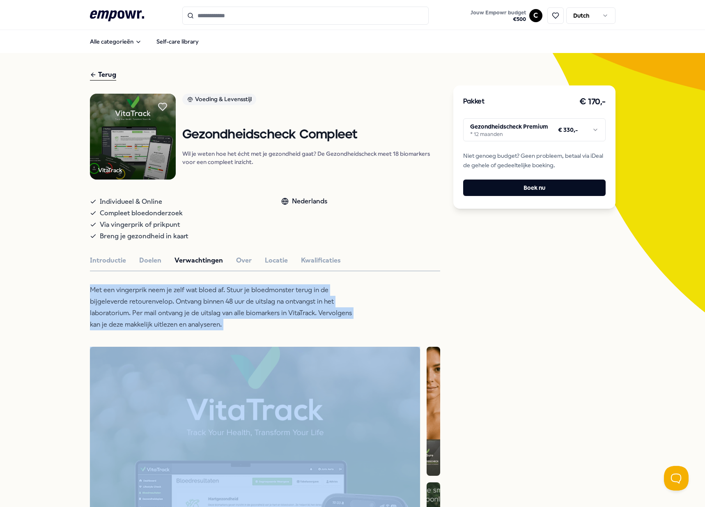
click at [170, 304] on p "Met een vingerprik neem je zelf wat bloed af. Stuur je bloedmonster terug in de…" at bounding box center [223, 307] width 267 height 46
click at [164, 308] on p "Met een vingerprik neem je zelf wat bloed af. Stuur je bloedmonster terug in de…" at bounding box center [223, 307] width 267 height 46
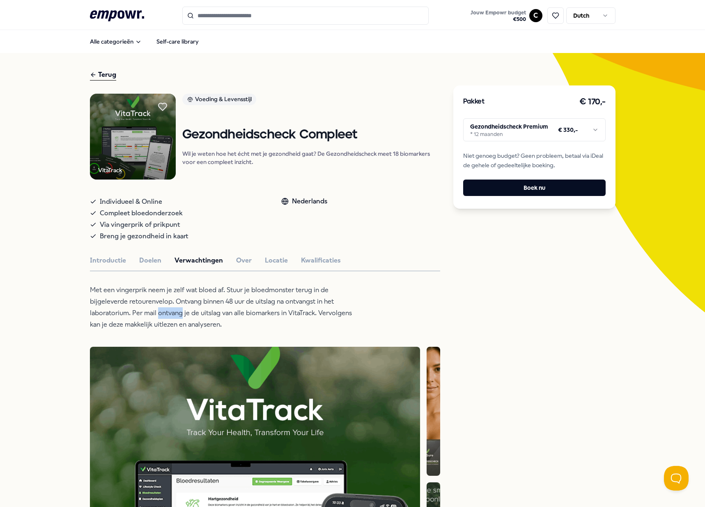
click at [164, 308] on p "Met een vingerprik neem je zelf wat bloed af. Stuur je bloedmonster terug in de…" at bounding box center [223, 307] width 267 height 46
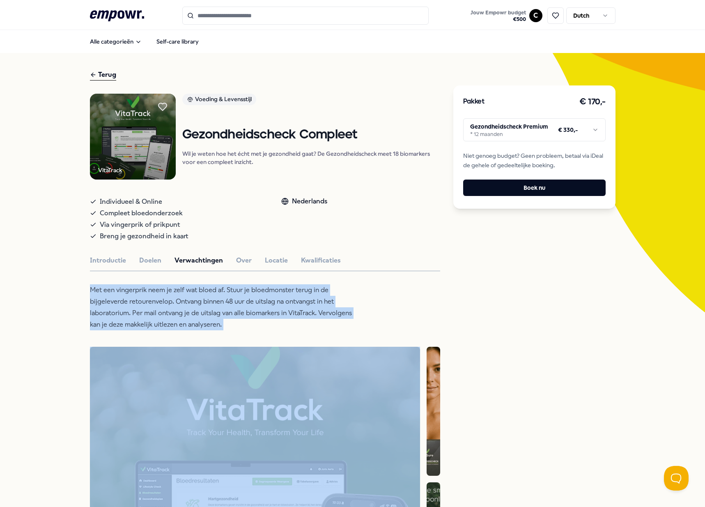
click at [164, 308] on p "Met een vingerprik neem je zelf wat bloed af. Stuur je bloedmonster terug in de…" at bounding box center [223, 307] width 267 height 46
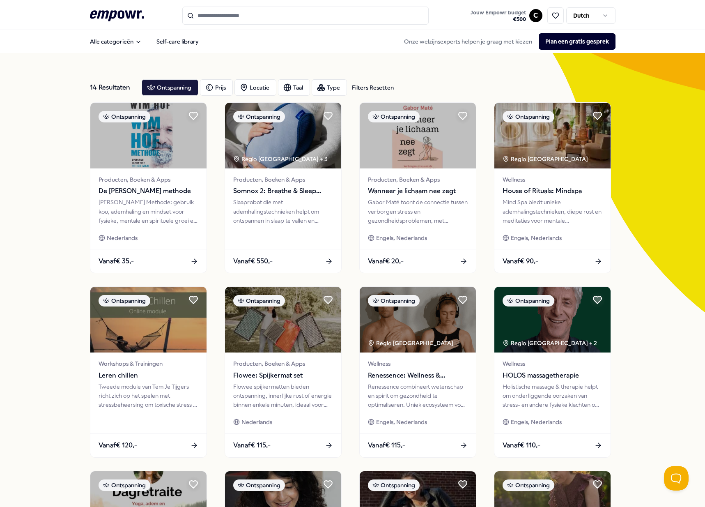
click at [59, 352] on div "14 Resultaten Filters Resetten Ontspanning Prijs Locatie Taal Type Filters Rese…" at bounding box center [352, 373] width 705 height 641
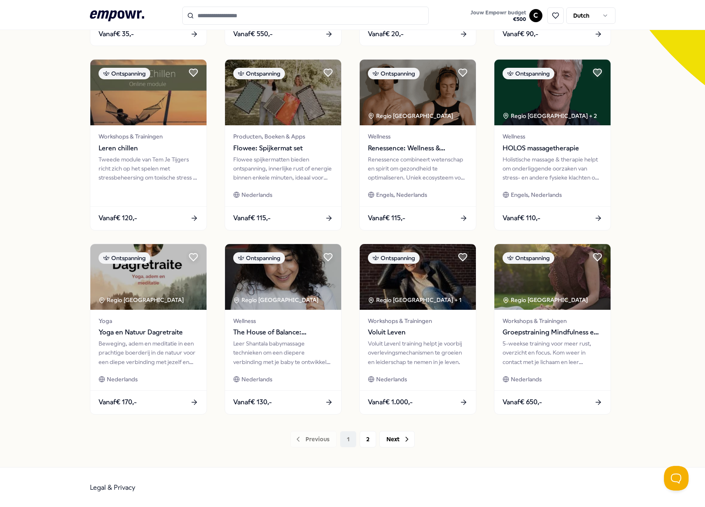
scroll to position [228, 0]
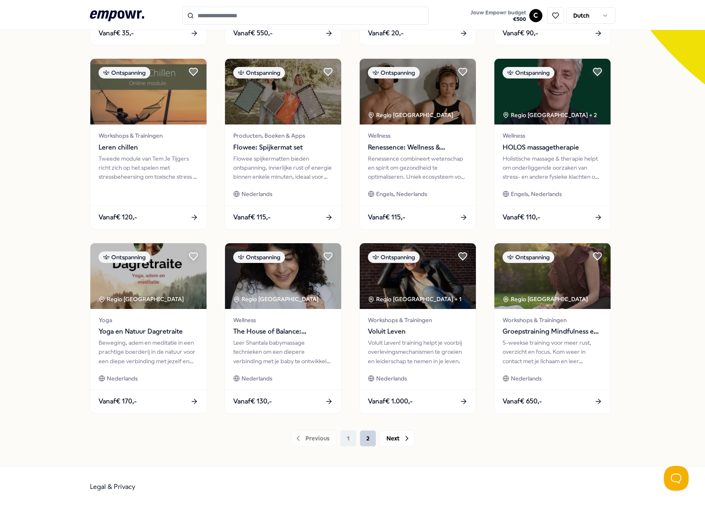
click at [370, 442] on button "2" at bounding box center [368, 438] width 16 height 16
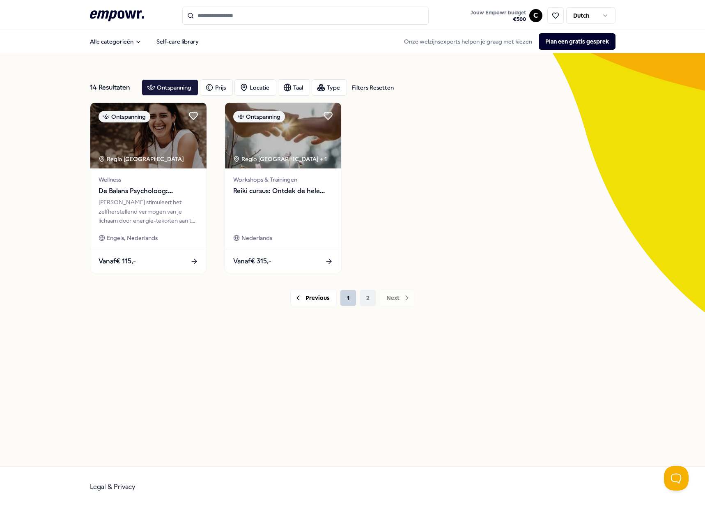
click at [341, 297] on button "1" at bounding box center [348, 298] width 16 height 16
click at [345, 273] on div "Ontspanning Regio Amsterdam Wellness De Balans Psycholoog: Reiki Reiki stimulee…" at bounding box center [353, 187] width 526 height 171
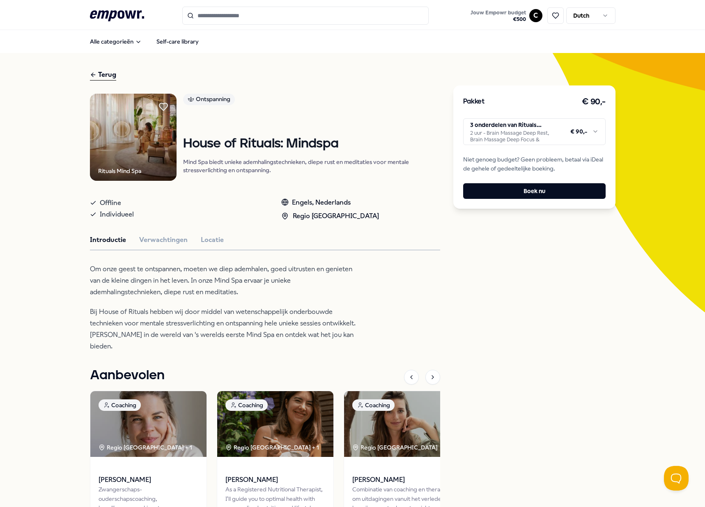
click at [25, 340] on div "Terug Rituals Mind Spa Ontspanning House of Rituals: Mindspa Mind Spa biedt uni…" at bounding box center [352, 320] width 705 height 534
click at [140, 327] on p "Bij House of Rituals hebben wij door middel van wetenschappelijk onderbouwde te…" at bounding box center [223, 329] width 267 height 46
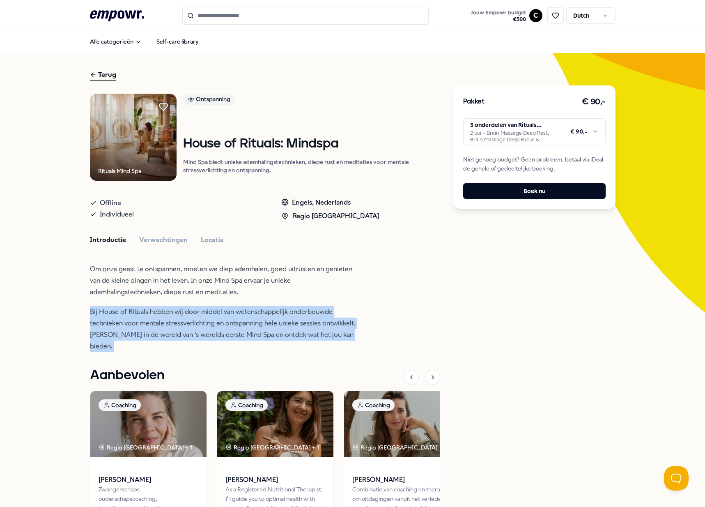
click at [140, 327] on p "Bij House of Rituals hebben wij door middel van wetenschappelijk onderbouwde te…" at bounding box center [223, 329] width 267 height 46
click at [117, 323] on p "Bij House of Rituals hebben wij door middel van wetenschappelijk onderbouwde te…" at bounding box center [223, 329] width 267 height 46
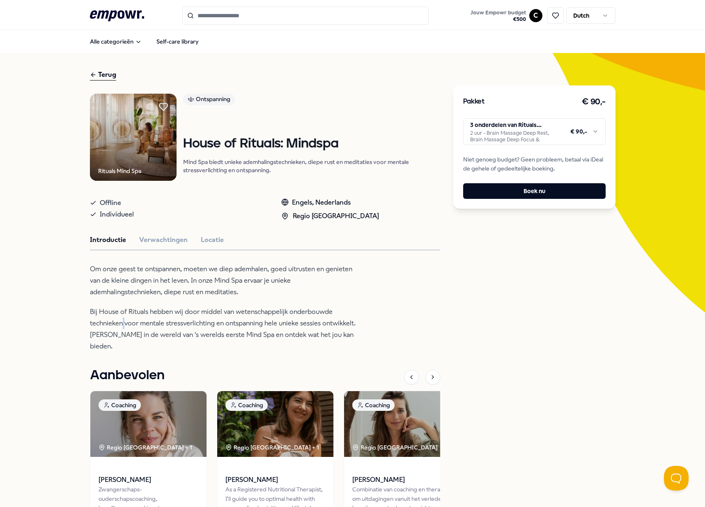
click at [117, 323] on p "Bij House of Rituals hebben wij door middel van wetenschappelijk onderbouwde te…" at bounding box center [223, 329] width 267 height 46
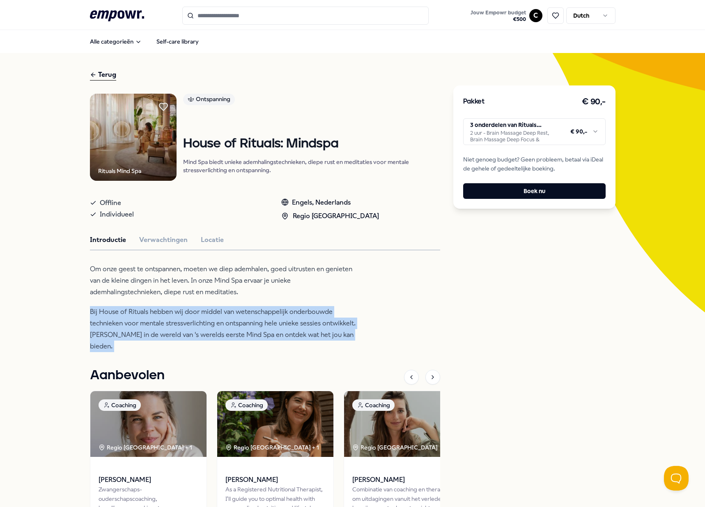
click at [117, 323] on p "Bij House of Rituals hebben wij door middel van wetenschappelijk onderbouwde te…" at bounding box center [223, 329] width 267 height 46
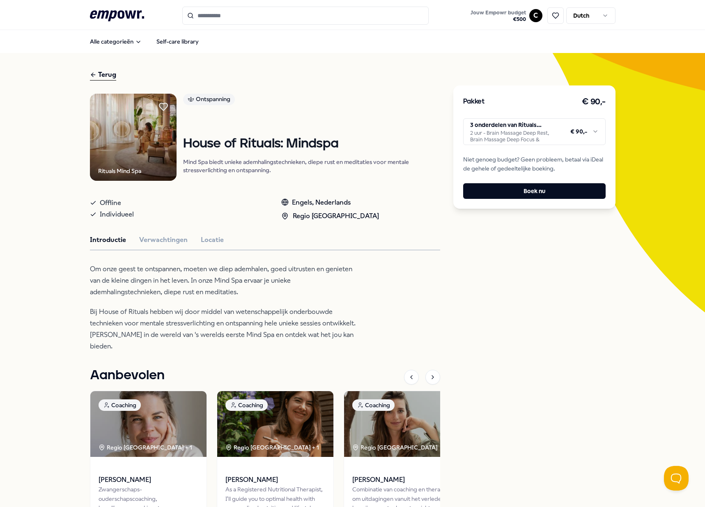
click at [119, 284] on p "Om onze geest te ontspannen, moeten we diep ademhalen, goed uitrusten en geniet…" at bounding box center [223, 280] width 267 height 35
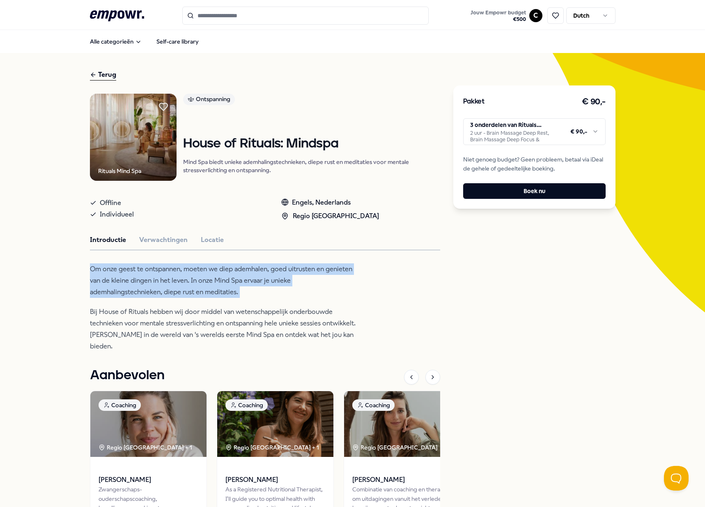
click at [119, 284] on p "Om onze geest te ontspannen, moeten we diep ademhalen, goed uitrusten en geniet…" at bounding box center [223, 280] width 267 height 35
click at [114, 264] on p "Om onze geest te ontspannen, moeten we diep ademhalen, goed uitrusten en geniet…" at bounding box center [223, 280] width 267 height 35
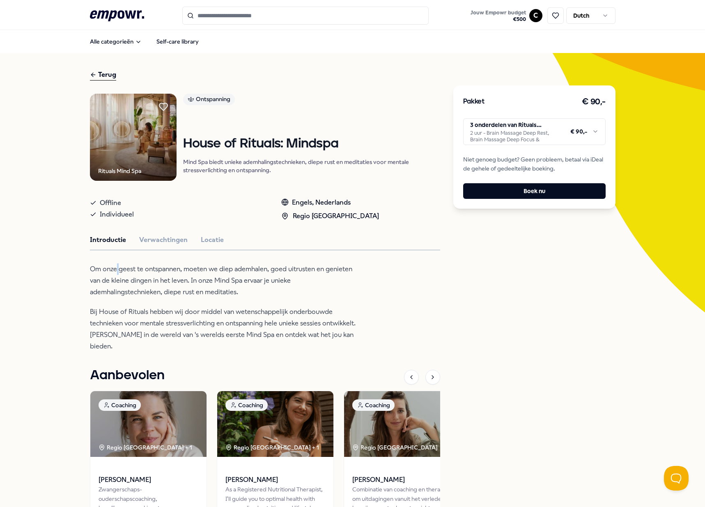
click at [114, 264] on p "Om onze geest te ontspannen, moeten we diep ademhalen, goed uitrusten en geniet…" at bounding box center [223, 280] width 267 height 35
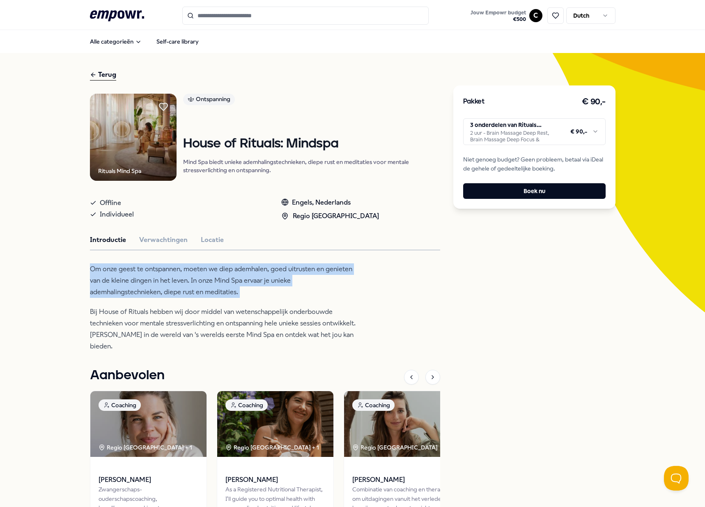
click at [114, 264] on p "Om onze geest te ontspannen, moeten we diep ademhalen, goed uitrusten en geniet…" at bounding box center [223, 280] width 267 height 35
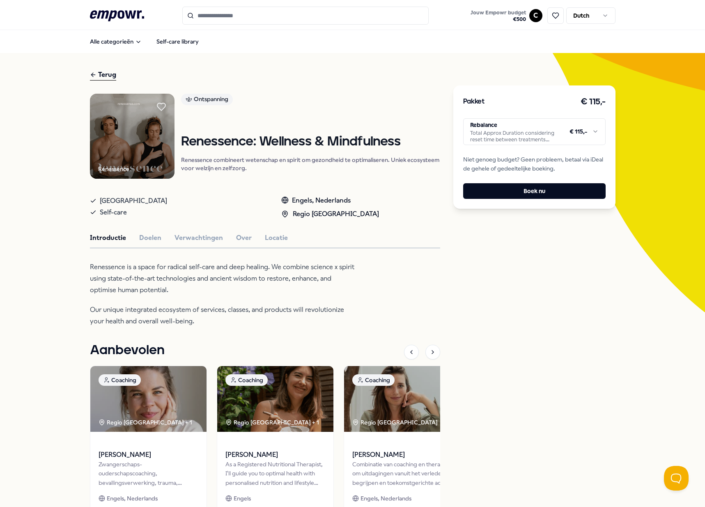
click at [156, 281] on p "Renessence is a space for radical self-care and deep healing. We combine scienc…" at bounding box center [223, 278] width 267 height 35
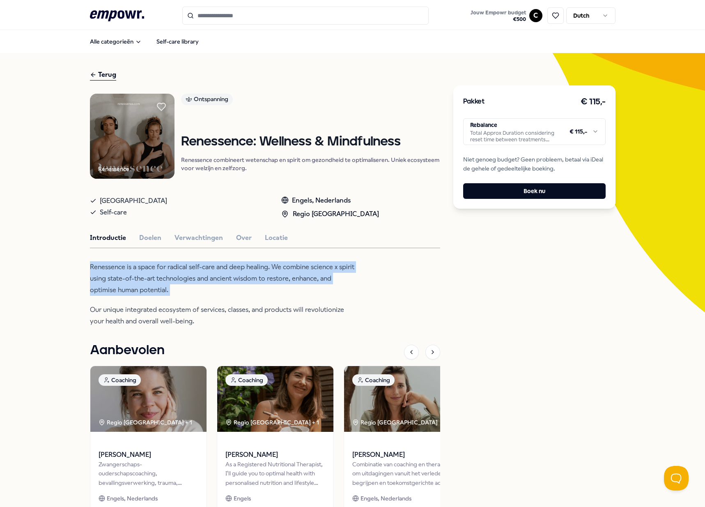
click at [155, 282] on p "Renessence is a space for radical self-care and deep healing. We combine scienc…" at bounding box center [223, 278] width 267 height 35
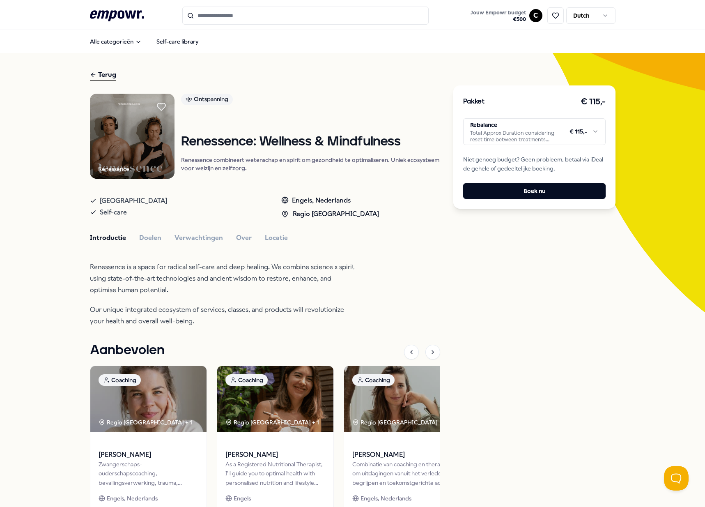
click at [134, 278] on p "Renessence is a space for radical self-care and deep healing. We combine scienc…" at bounding box center [223, 278] width 267 height 35
click at [537, 129] on html ".empowr-logo_svg__cls-1{fill:#03032f} Jouw Empowr budget € 500 C Dutch Alle cat…" at bounding box center [352, 253] width 705 height 507
drag, startPoint x: 66, startPoint y: 299, endPoint x: 69, endPoint y: 291, distance: 7.8
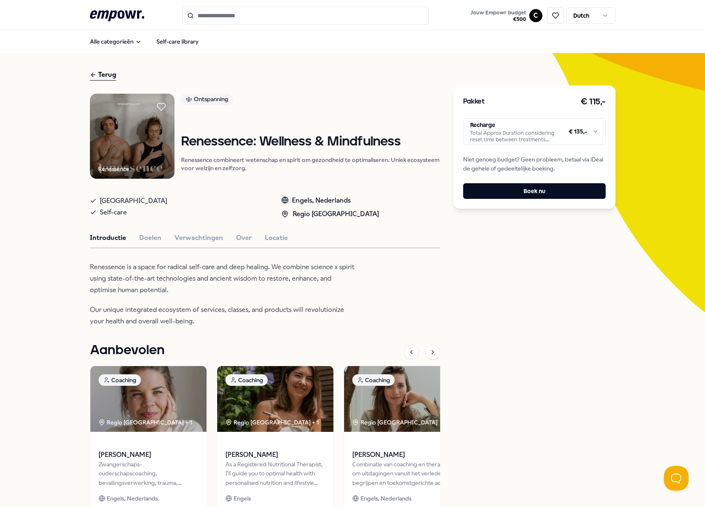
click at [67, 299] on div "Terug Renessence Ontspanning Renessence: Wellness & Mindfulness Renessence comb…" at bounding box center [352, 307] width 705 height 508
click at [144, 240] on button "Doelen" at bounding box center [150, 237] width 22 height 11
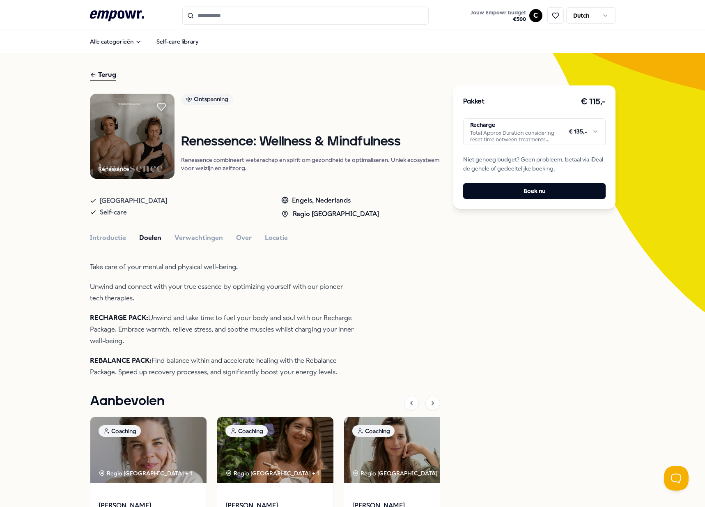
click at [159, 327] on p "RECHARGE PACK: Unwind and take time to fuel your body and soul with our Recharg…" at bounding box center [223, 329] width 267 height 35
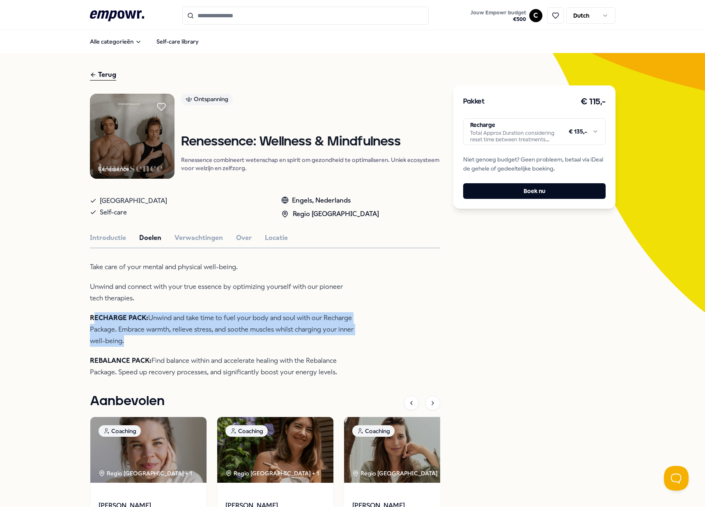
click at [159, 327] on p "RECHARGE PACK: Unwind and take time to fuel your body and soul with our Recharg…" at bounding box center [223, 329] width 267 height 35
click at [146, 330] on p "RECHARGE PACK: Unwind and take time to fuel your body and soul with our Recharg…" at bounding box center [223, 329] width 267 height 35
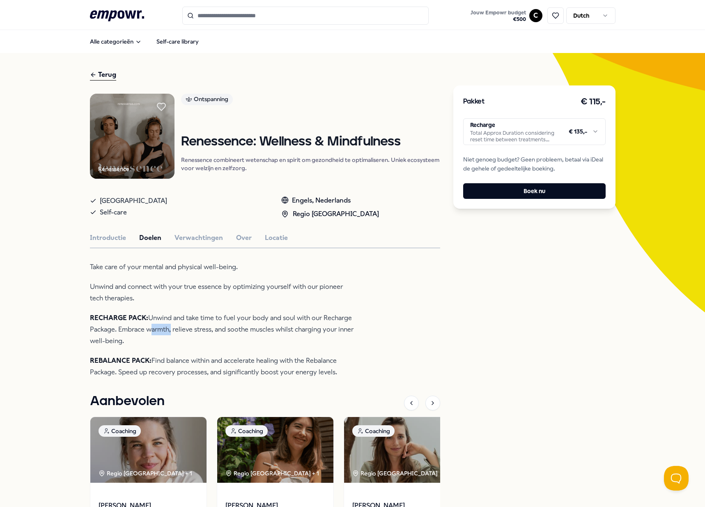
click at [146, 330] on p "RECHARGE PACK: Unwind and take time to fuel your body and soul with our Recharg…" at bounding box center [223, 329] width 267 height 35
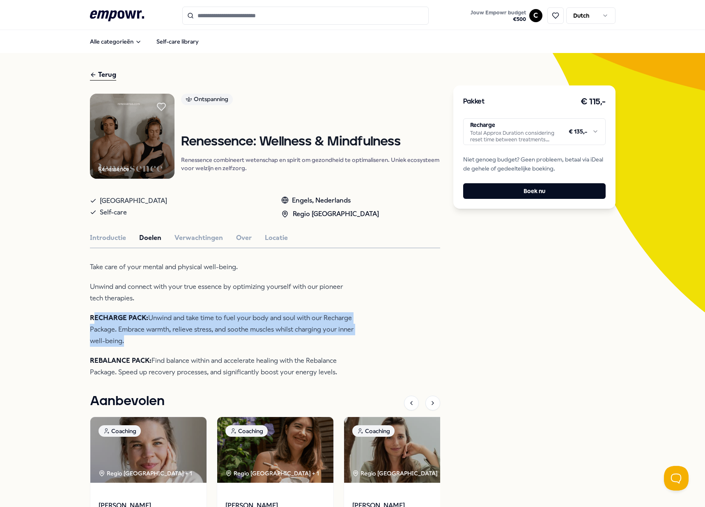
click at [146, 330] on p "RECHARGE PACK: Unwind and take time to fuel your body and soul with our Recharg…" at bounding box center [223, 329] width 267 height 35
click at [112, 334] on p "RECHARGE PACK: Unwind and take time to fuel your body and soul with our Recharg…" at bounding box center [223, 329] width 267 height 35
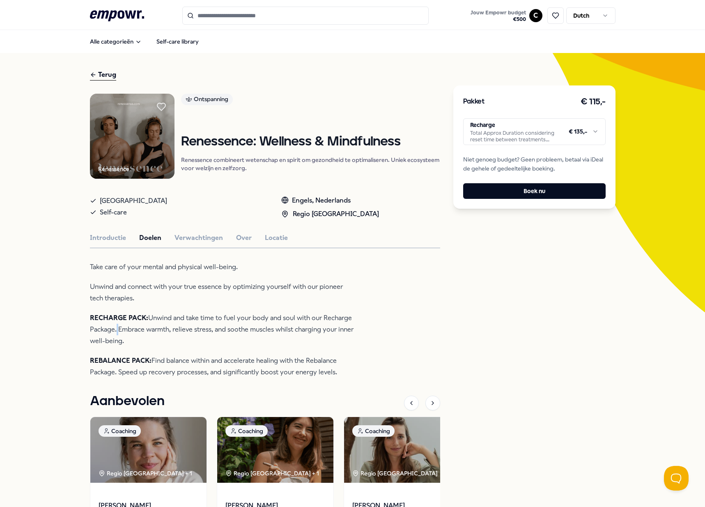
click at [112, 334] on p "RECHARGE PACK: Unwind and take time to fuel your body and soul with our Recharg…" at bounding box center [223, 329] width 267 height 35
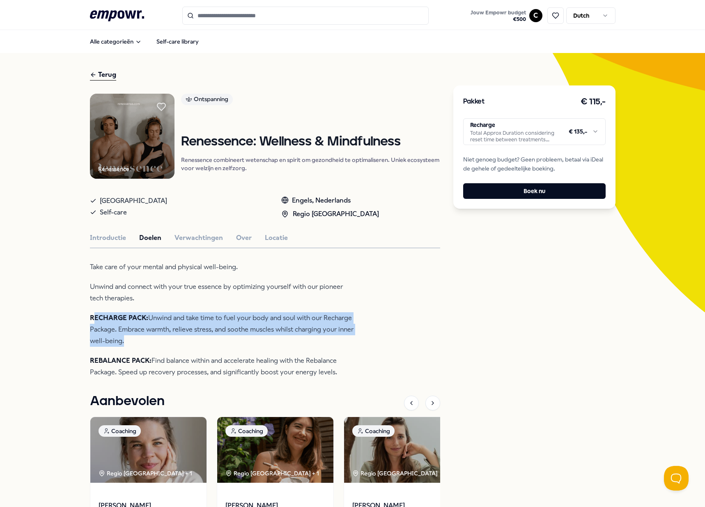
click at [112, 334] on p "RECHARGE PACK: Unwind and take time to fuel your body and soul with our Recharg…" at bounding box center [223, 329] width 267 height 35
click at [92, 332] on p "RECHARGE PACK: Unwind and take time to fuel your body and soul with our Recharg…" at bounding box center [223, 329] width 267 height 35
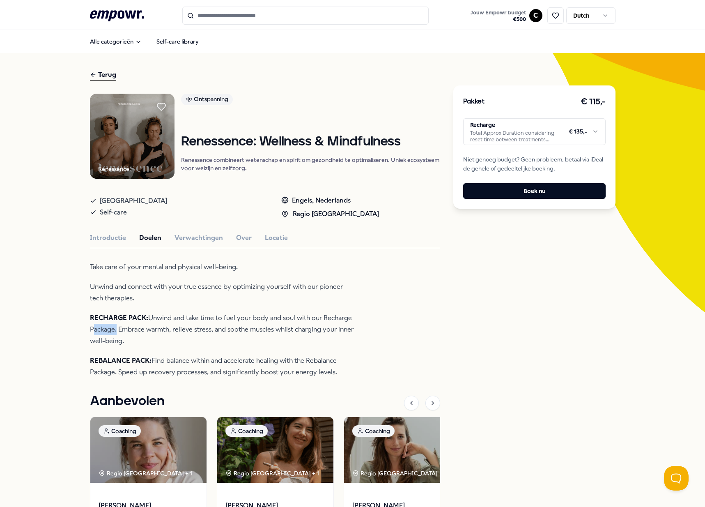
click at [92, 332] on p "RECHARGE PACK: Unwind and take time to fuel your body and soul with our Recharg…" at bounding box center [223, 329] width 267 height 35
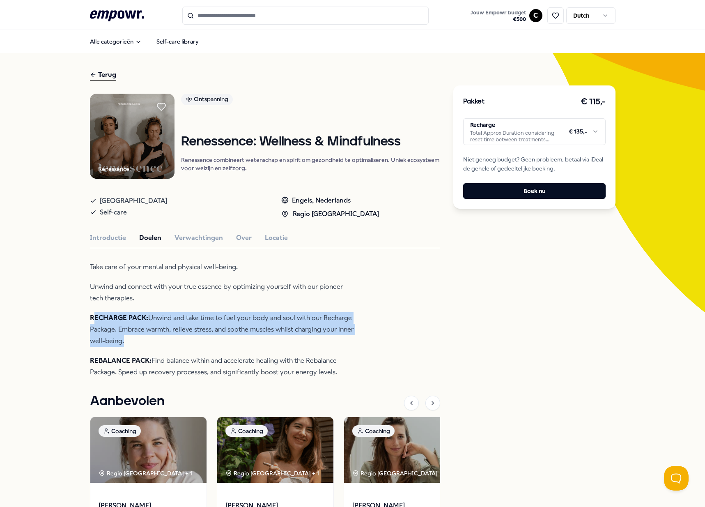
click at [92, 332] on p "RECHARGE PACK: Unwind and take time to fuel your body and soul with our Recharg…" at bounding box center [223, 329] width 267 height 35
click at [109, 324] on p "RECHARGE PACK: Unwind and take time to fuel your body and soul with our Recharg…" at bounding box center [223, 329] width 267 height 35
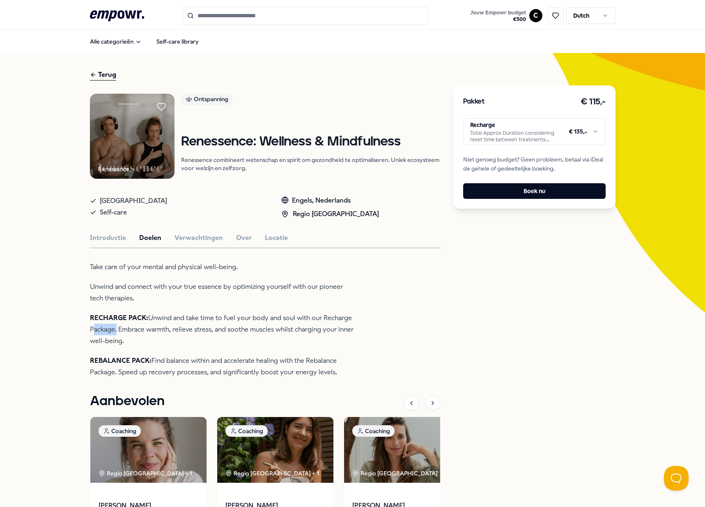
click at [109, 324] on p "RECHARGE PACK: Unwind and take time to fuel your body and soul with our Recharg…" at bounding box center [223, 329] width 267 height 35
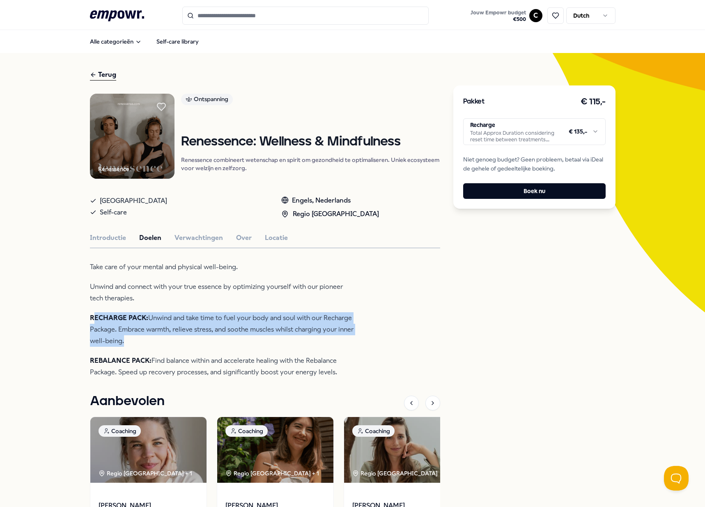
click at [109, 324] on p "RECHARGE PACK: Unwind and take time to fuel your body and soul with our Recharg…" at bounding box center [223, 329] width 267 height 35
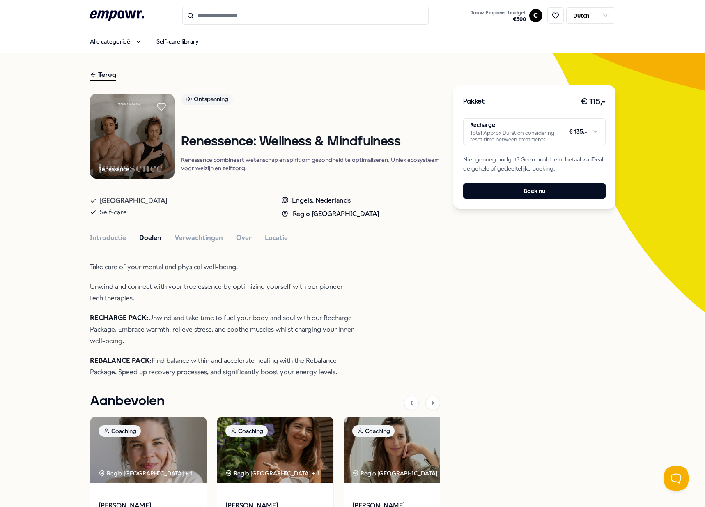
click at [160, 364] on p "REBALANCE PACK: Find balance within and accelerate healing with the Rebalance P…" at bounding box center [223, 366] width 267 height 23
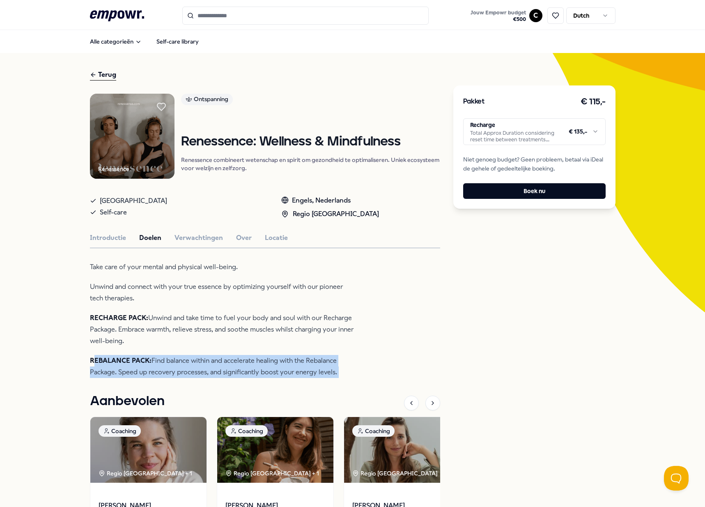
click at [160, 364] on p "REBALANCE PACK: Find balance within and accelerate healing with the Rebalance P…" at bounding box center [223, 366] width 267 height 23
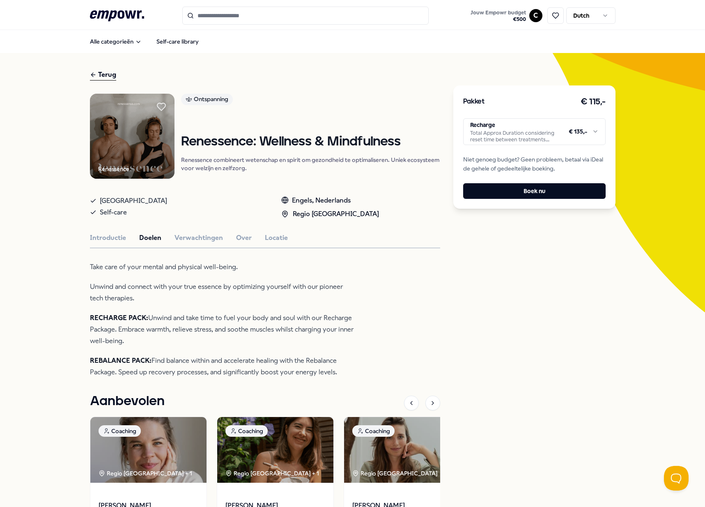
click at [168, 246] on div "Renessence Ontspanning Renessence: Wellness & Mindfulness Renessence combineert…" at bounding box center [265, 345] width 350 height 502
click at [178, 238] on button "Verwachtingen" at bounding box center [199, 237] width 48 height 11
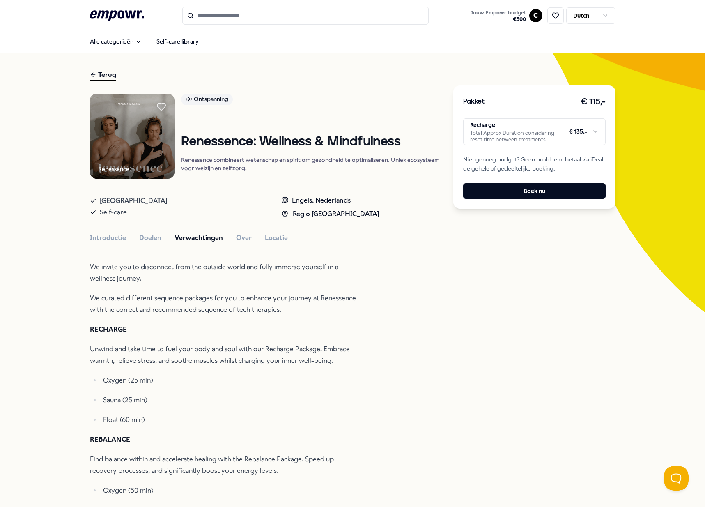
click at [92, 354] on p "Unwind and take time to fuel your body and soul with our Recharge Package. Embr…" at bounding box center [223, 354] width 267 height 23
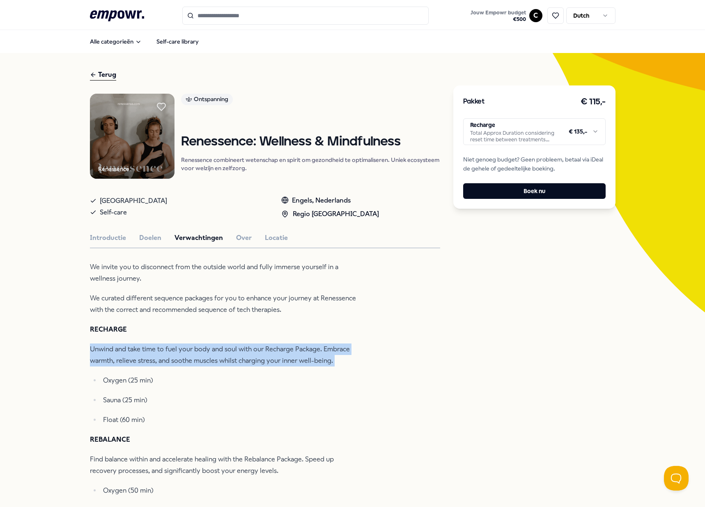
click at [92, 354] on p "Unwind and take time to fuel your body and soul with our Recharge Package. Embr…" at bounding box center [223, 354] width 267 height 23
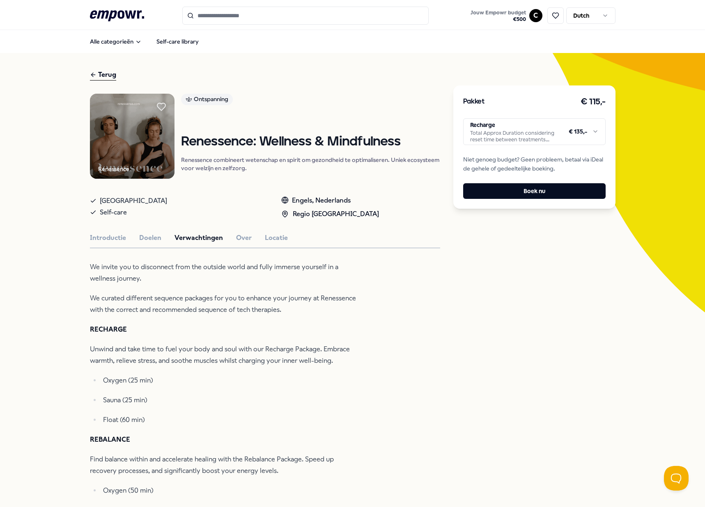
click at [104, 391] on ul "Oxygen (25 min) Sauna (25 min) Float (60 min)" at bounding box center [223, 400] width 267 height 51
click at [110, 358] on p "Unwind and take time to fuel your body and soul with our Recharge Package. Embr…" at bounding box center [223, 354] width 267 height 23
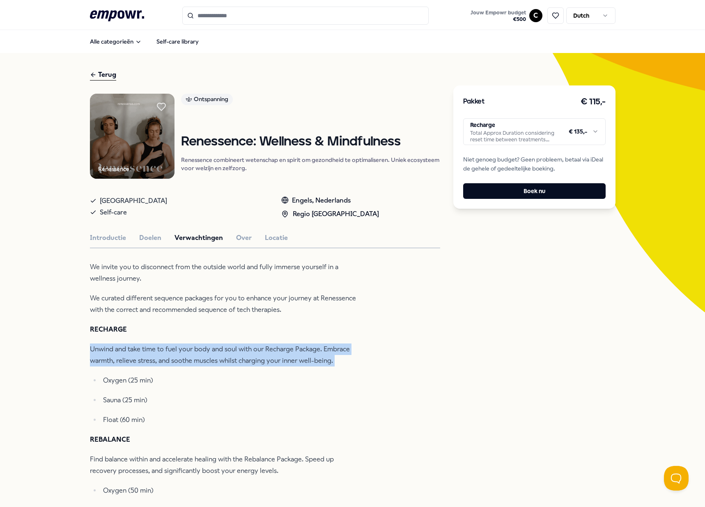
click at [110, 358] on p "Unwind and take time to fuel your body and soul with our Recharge Package. Embr…" at bounding box center [223, 354] width 267 height 23
click at [99, 363] on p "Unwind and take time to fuel your body and soul with our Recharge Package. Embr…" at bounding box center [223, 354] width 267 height 23
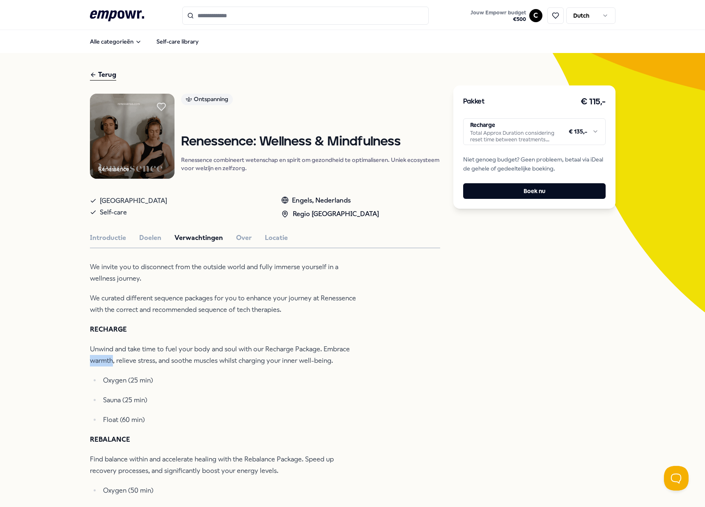
click at [99, 363] on p "Unwind and take time to fuel your body and soul with our Recharge Package. Embr…" at bounding box center [223, 354] width 267 height 23
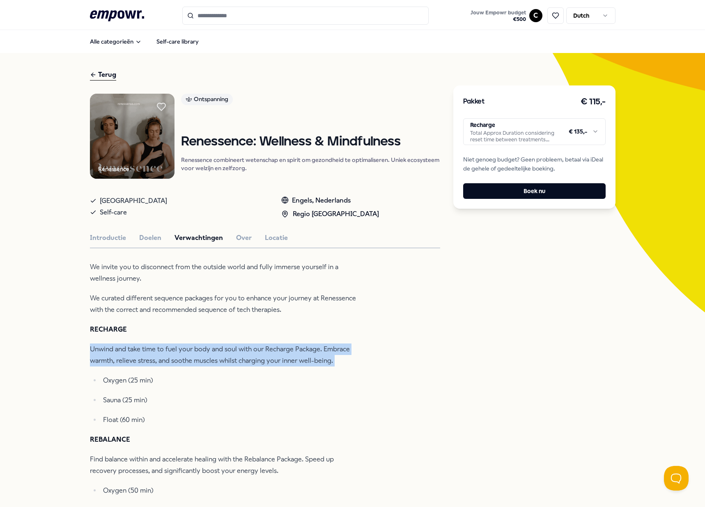
click at [99, 363] on p "Unwind and take time to fuel your body and soul with our Recharge Package. Embr…" at bounding box center [223, 354] width 267 height 23
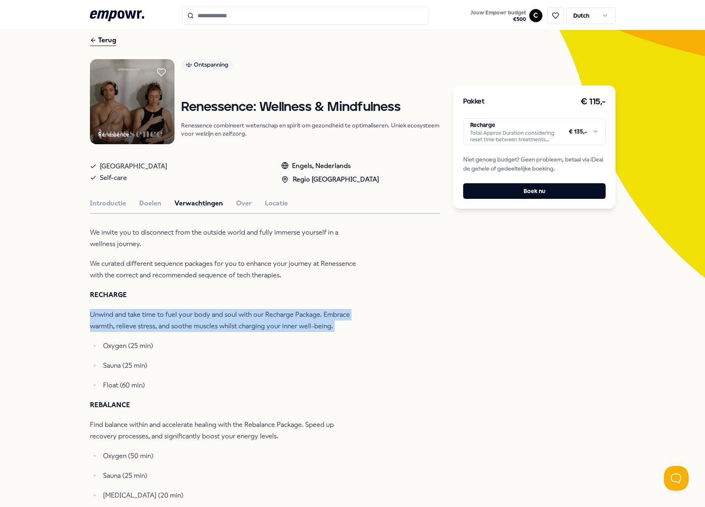
scroll to position [72, 0]
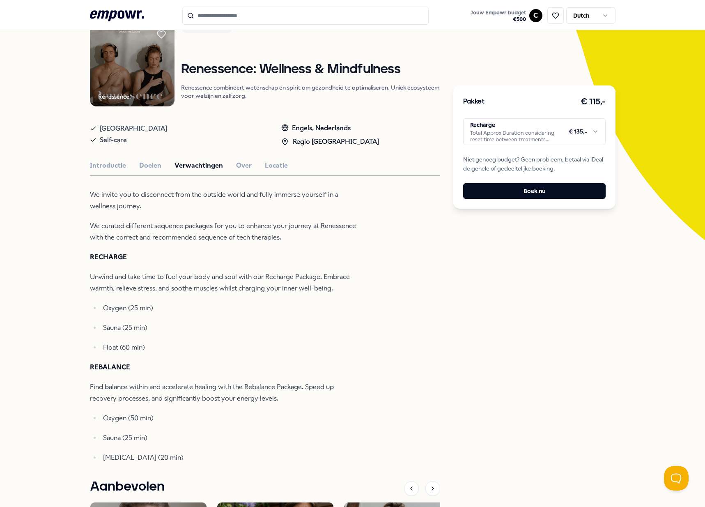
click at [105, 389] on p "Find balance within and accelerate healing with the Rebalance Package. Speed up…" at bounding box center [223, 392] width 267 height 23
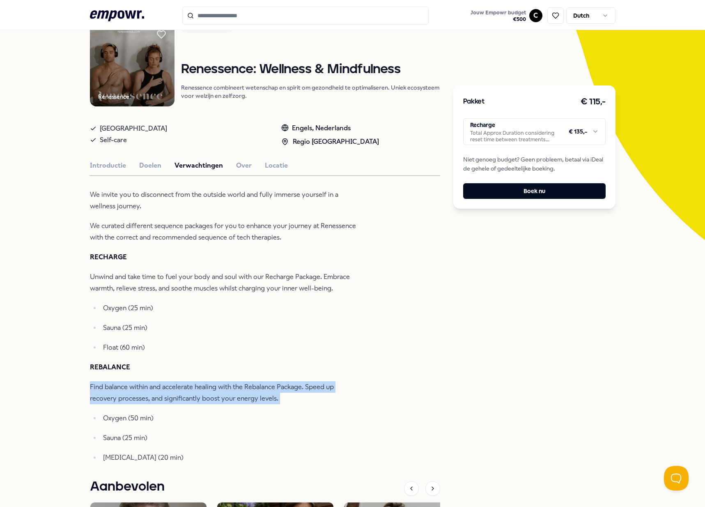
click at [105, 389] on p "Find balance within and accelerate healing with the Rebalance Package. Speed up…" at bounding box center [223, 392] width 267 height 23
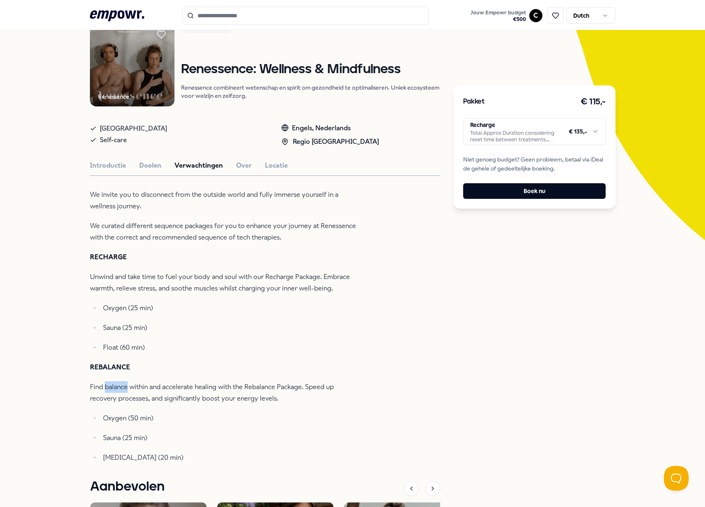
click at [105, 389] on p "Find balance within and accelerate healing with the Rebalance Package. Speed up…" at bounding box center [223, 392] width 267 height 23
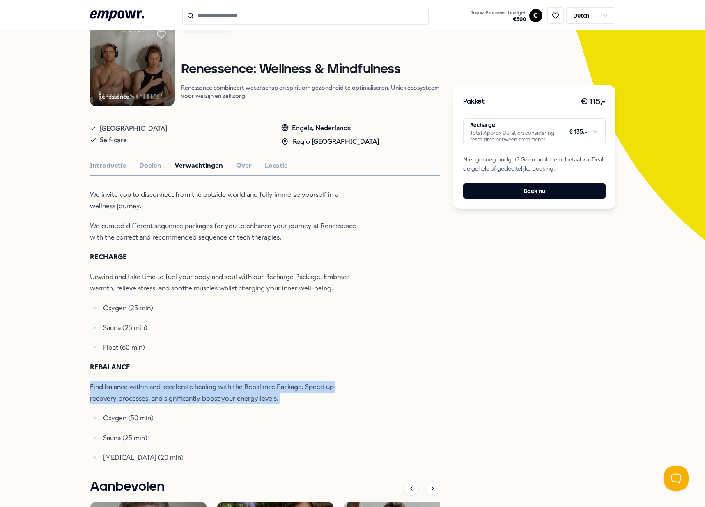
click at [105, 389] on p "Find balance within and accelerate healing with the Rebalance Package. Speed up…" at bounding box center [223, 392] width 267 height 23
click at [104, 393] on p "Find balance within and accelerate healing with the Rebalance Package. Speed up…" at bounding box center [223, 392] width 267 height 23
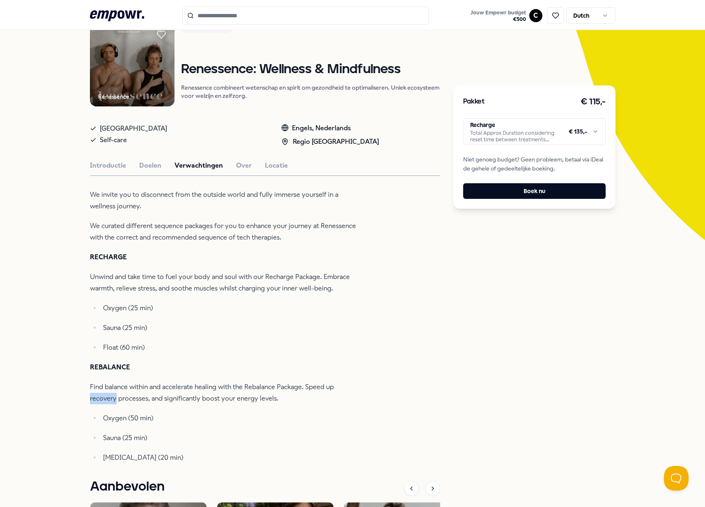
click at [104, 393] on p "Find balance within and accelerate healing with the Rebalance Package. Speed up…" at bounding box center [223, 392] width 267 height 23
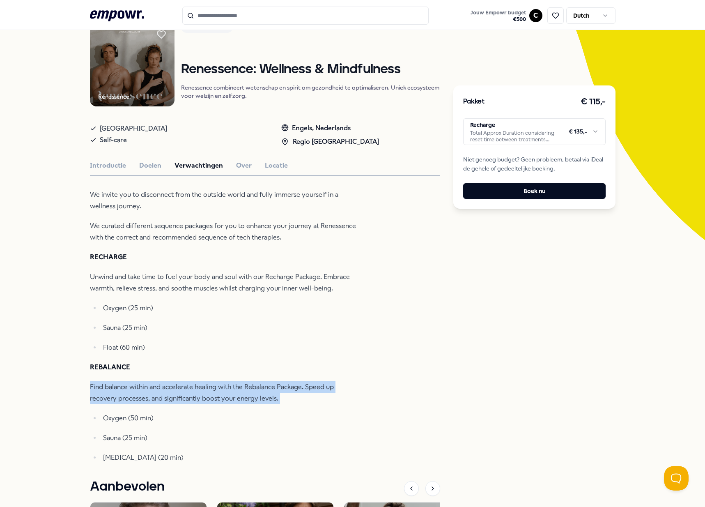
click at [104, 393] on p "Find balance within and accelerate healing with the Rebalance Package. Speed up…" at bounding box center [223, 392] width 267 height 23
click at [103, 395] on p "Find balance within and accelerate healing with the Rebalance Package. Speed up…" at bounding box center [223, 392] width 267 height 23
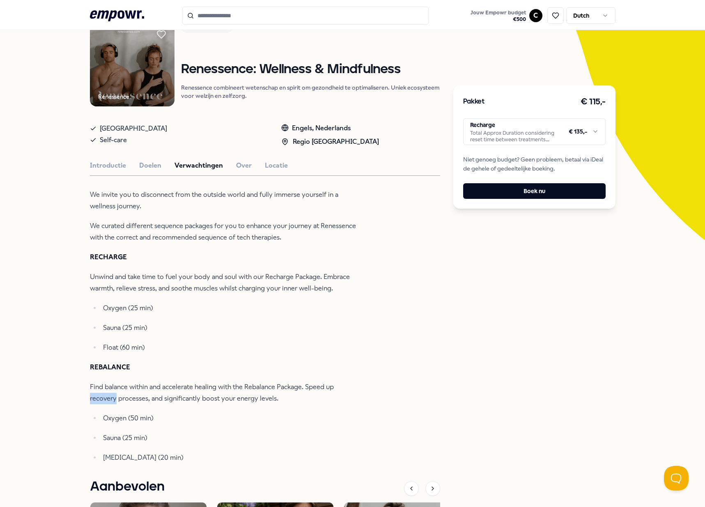
click at [103, 395] on p "Find balance within and accelerate healing with the Rebalance Package. Speed up…" at bounding box center [223, 392] width 267 height 23
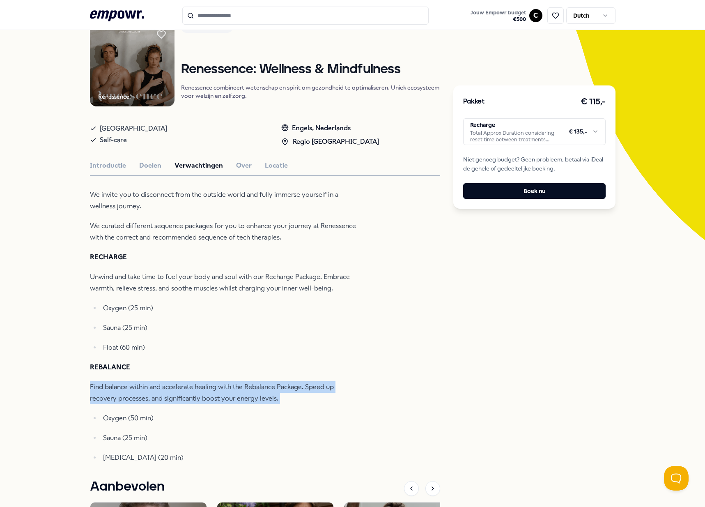
click at [103, 395] on p "Find balance within and accelerate healing with the Rebalance Package. Speed up…" at bounding box center [223, 392] width 267 height 23
click at [102, 397] on p "Find balance within and accelerate healing with the Rebalance Package. Speed up…" at bounding box center [223, 392] width 267 height 23
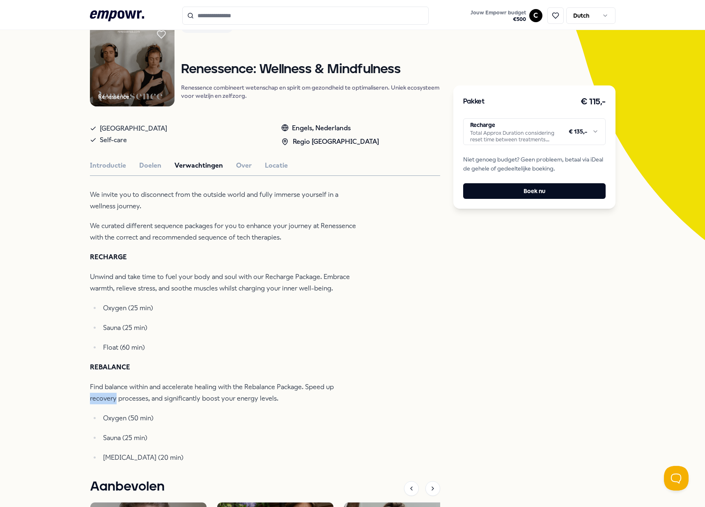
click at [102, 397] on p "Find balance within and accelerate healing with the Rebalance Package. Speed up…" at bounding box center [223, 392] width 267 height 23
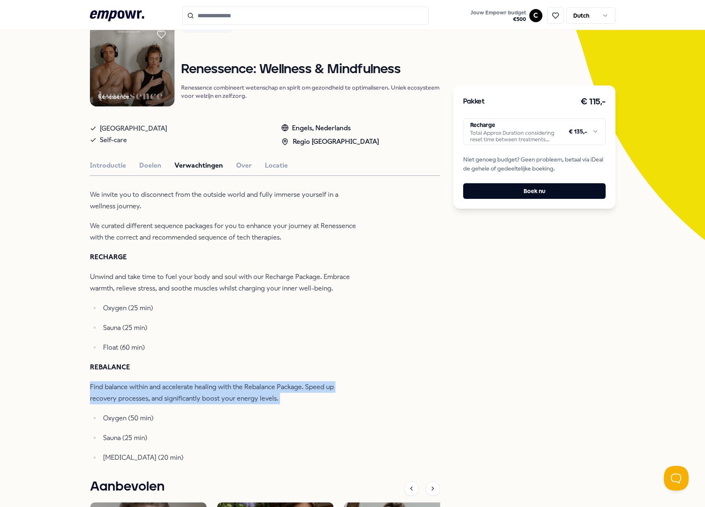
click at [102, 397] on p "Find balance within and accelerate healing with the Rebalance Package. Speed up…" at bounding box center [223, 392] width 267 height 23
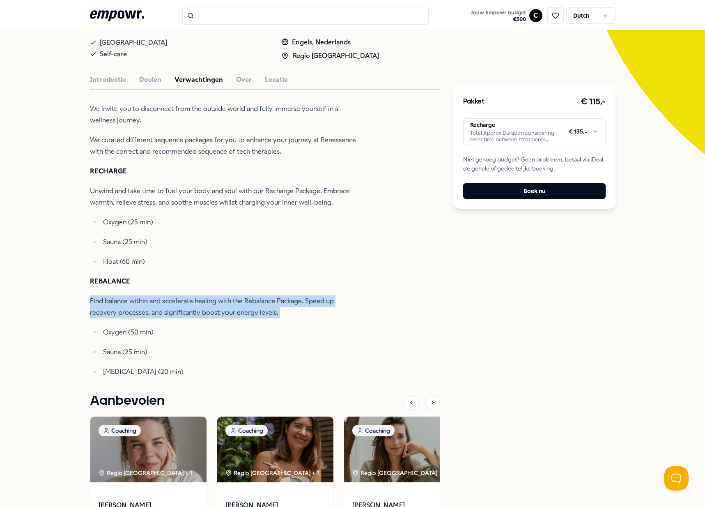
scroll to position [157, 0]
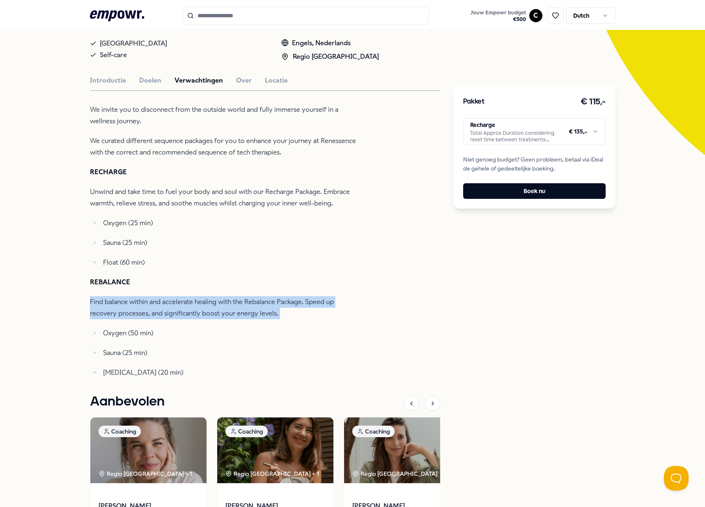
click at [129, 317] on p "Find balance within and accelerate healing with the Rebalance Package. Speed up…" at bounding box center [223, 307] width 267 height 23
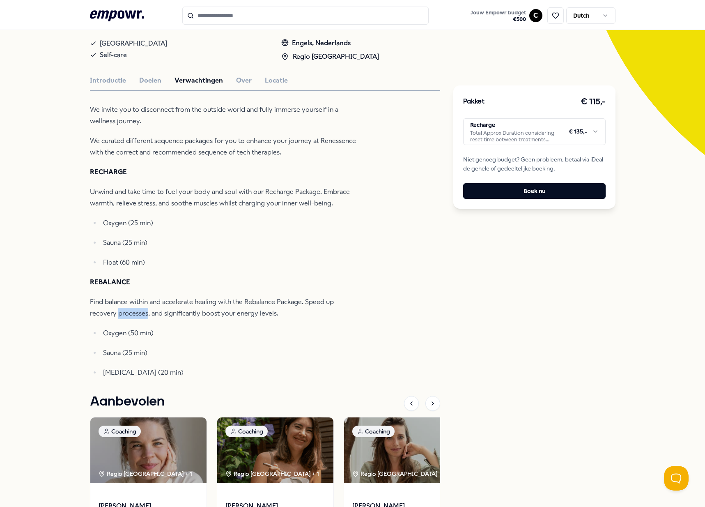
click at [129, 317] on p "Find balance within and accelerate healing with the Rebalance Package. Speed up…" at bounding box center [223, 307] width 267 height 23
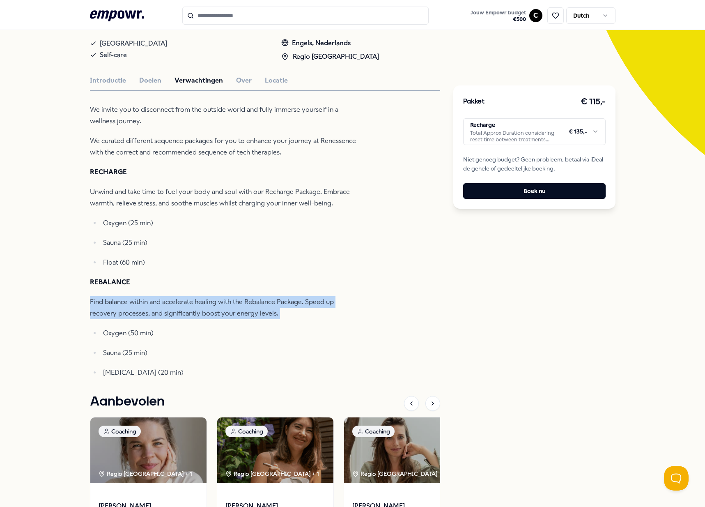
click at [129, 317] on p "Find balance within and accelerate healing with the Rebalance Package. Speed up…" at bounding box center [223, 307] width 267 height 23
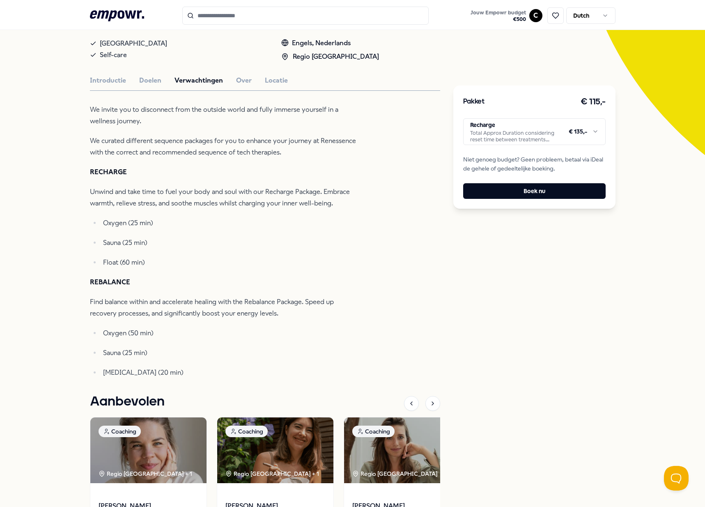
click at [320, 210] on div "We invite you to disconnect from the outside world and fully immerse yourself i…" at bounding box center [223, 241] width 267 height 274
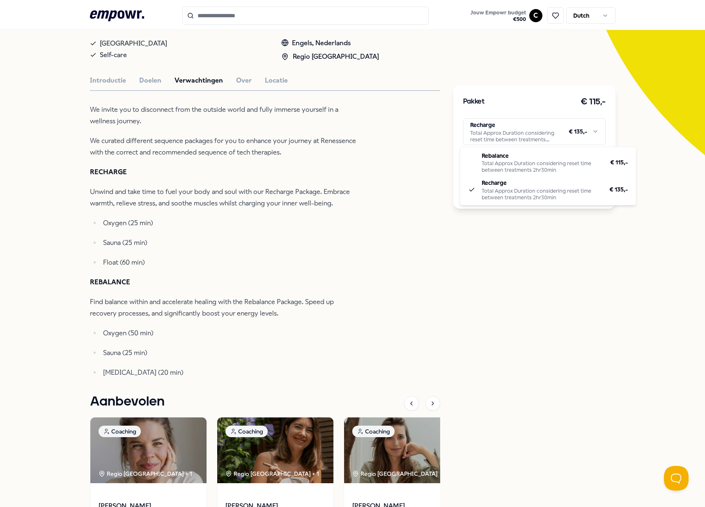
click at [528, 140] on html ".empowr-logo_svg__cls-1{fill:#03032f} Jouw Empowr budget € 500 C Dutch Alle cat…" at bounding box center [352, 253] width 705 height 507
click at [304, 186] on html ".empowr-logo_svg__cls-1{fill:#03032f} Jouw Empowr budget € 500 C Dutch Alle cat…" at bounding box center [352, 253] width 705 height 507
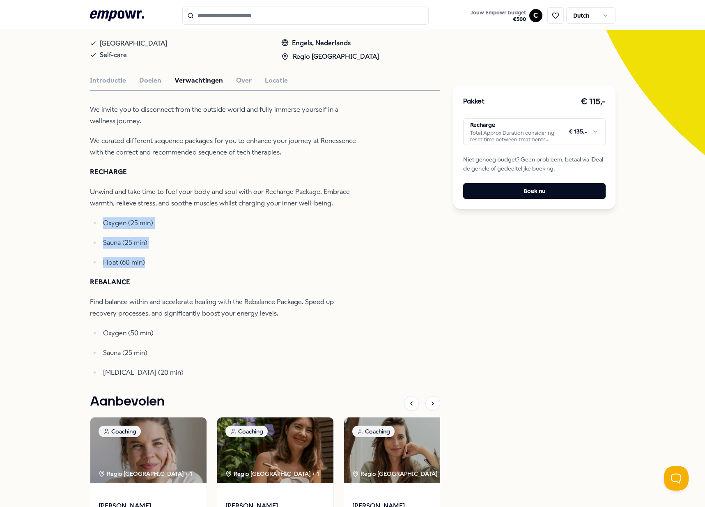
drag, startPoint x: 137, startPoint y: 271, endPoint x: 88, endPoint y: 219, distance: 71.2
click at [90, 219] on div "We invite you to disconnect from the outside world and fully immerse yourself i…" at bounding box center [223, 241] width 267 height 274
click at [113, 322] on div "We invite you to disconnect from the outside world and fully immerse yourself i…" at bounding box center [223, 241] width 267 height 274
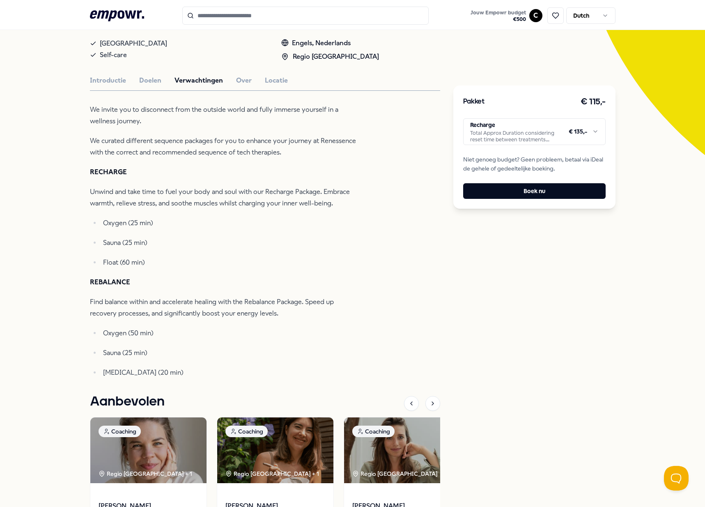
click at [151, 374] on p "Ice bath (20 min)" at bounding box center [230, 373] width 254 height 12
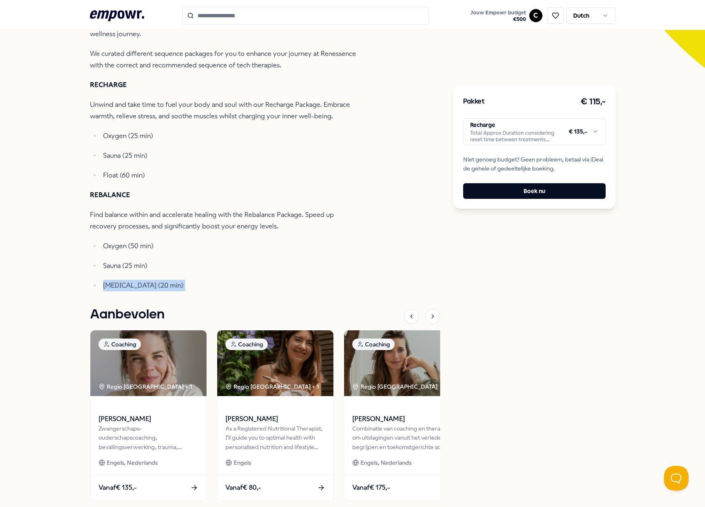
scroll to position [244, 0]
click at [513, 196] on button "Boek nu" at bounding box center [534, 191] width 143 height 16
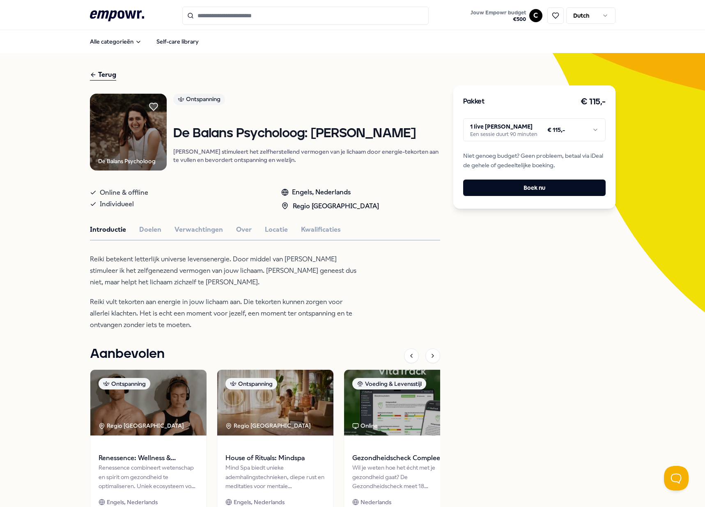
click at [143, 225] on div "De Balans Psycholoog Ontspanning De Balans Psycholoog: [PERSON_NAME] stimuleert…" at bounding box center [265, 321] width 350 height 455
click at [160, 230] on div "Introductie Doelen Verwachtingen Over Locatie Kwalificaties" at bounding box center [265, 229] width 350 height 11
click at [191, 233] on button "Verwachtingen" at bounding box center [199, 229] width 48 height 11
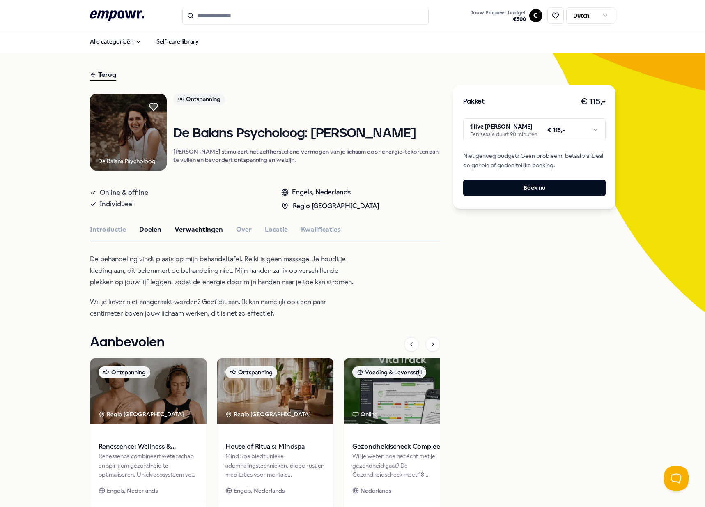
click at [152, 229] on button "Doelen" at bounding box center [150, 229] width 22 height 11
